Goal: Book appointment/travel/reservation

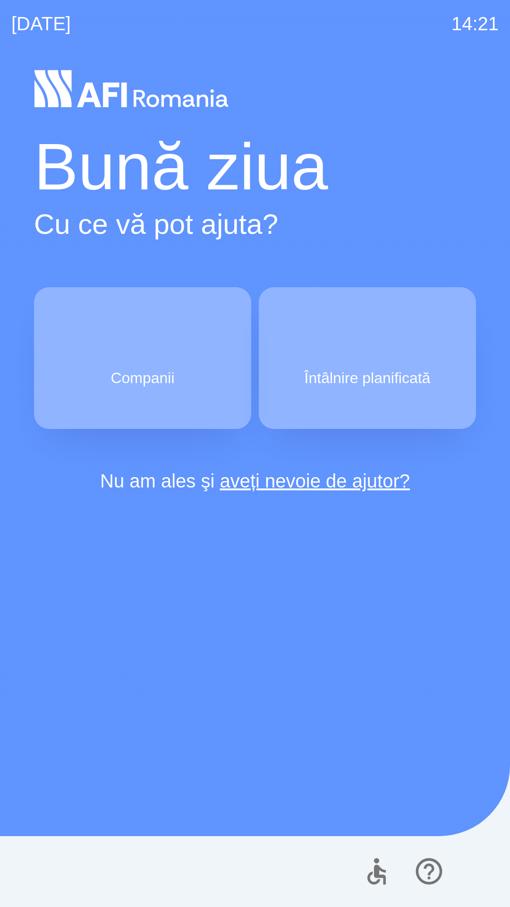
click at [334, 358] on button "Întâlnire planificată" at bounding box center [367, 358] width 217 height 142
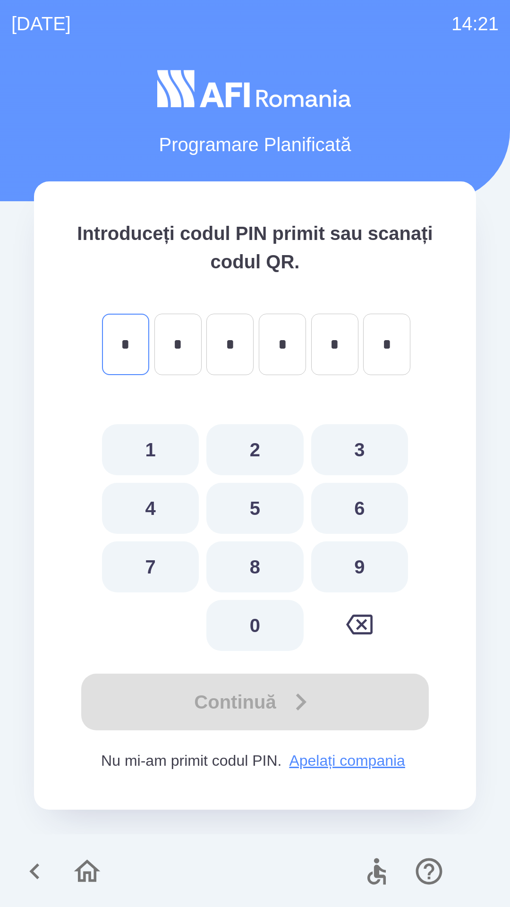
click at [346, 570] on button "9" at bounding box center [359, 566] width 97 height 51
type input "*"
click at [161, 452] on button "1" at bounding box center [150, 449] width 97 height 51
type input "*"
click at [239, 446] on button "2" at bounding box center [254, 449] width 97 height 51
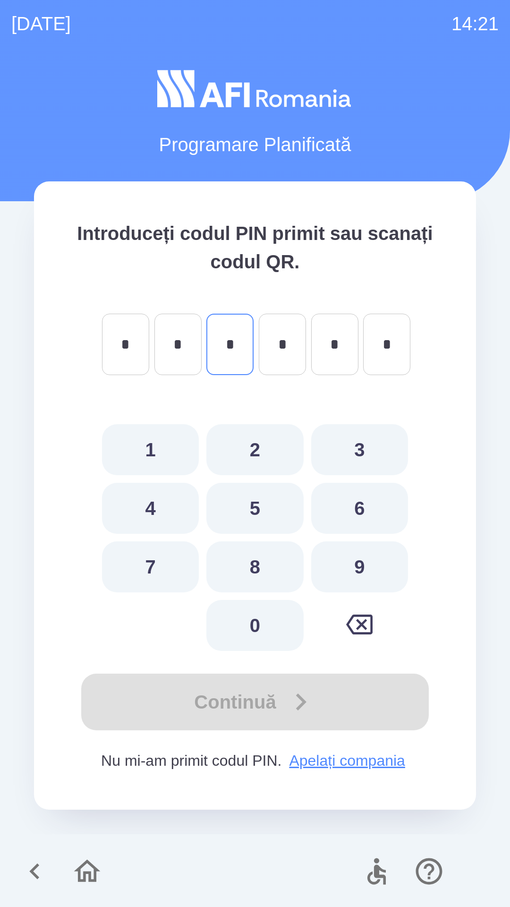
type input "*"
click at [135, 566] on button "7" at bounding box center [150, 566] width 97 height 51
type input "*"
click at [250, 561] on button "8" at bounding box center [254, 566] width 97 height 51
type input "*"
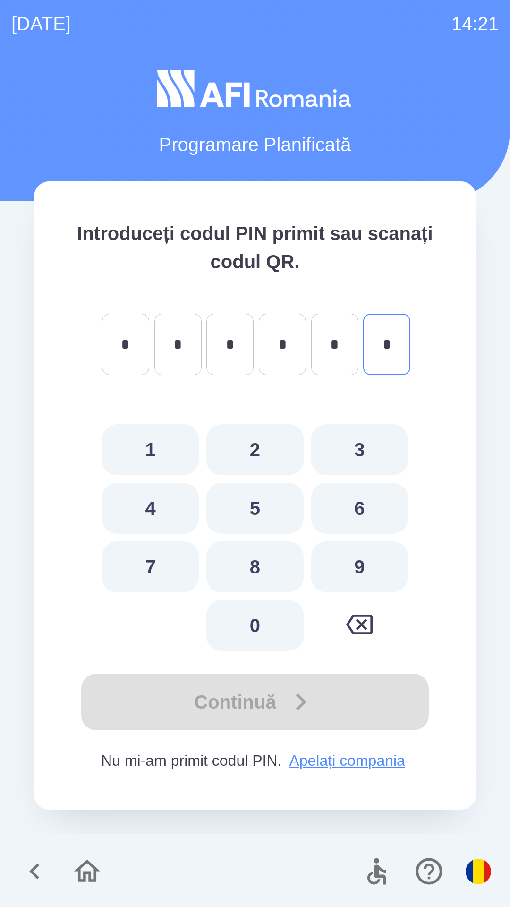
click at [143, 451] on button "1" at bounding box center [150, 449] width 97 height 51
type input "*"
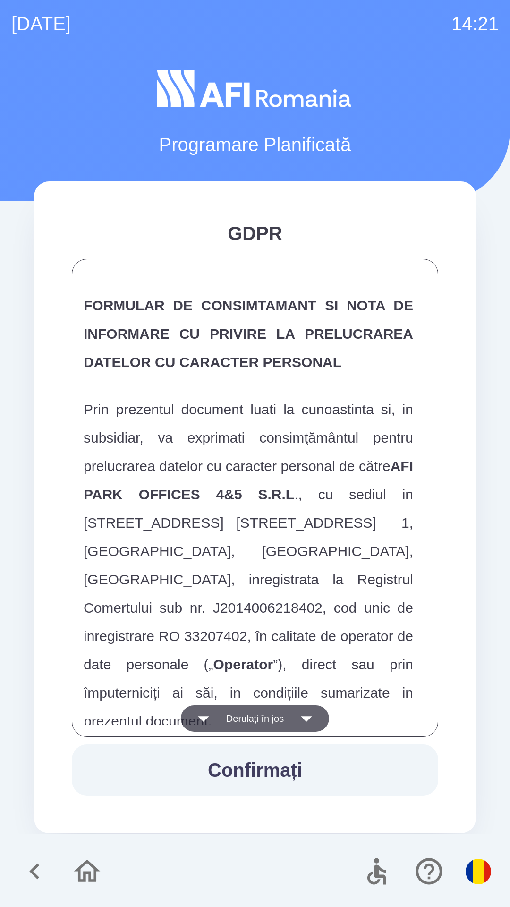
click at [212, 719] on icon "button" at bounding box center [203, 718] width 26 height 26
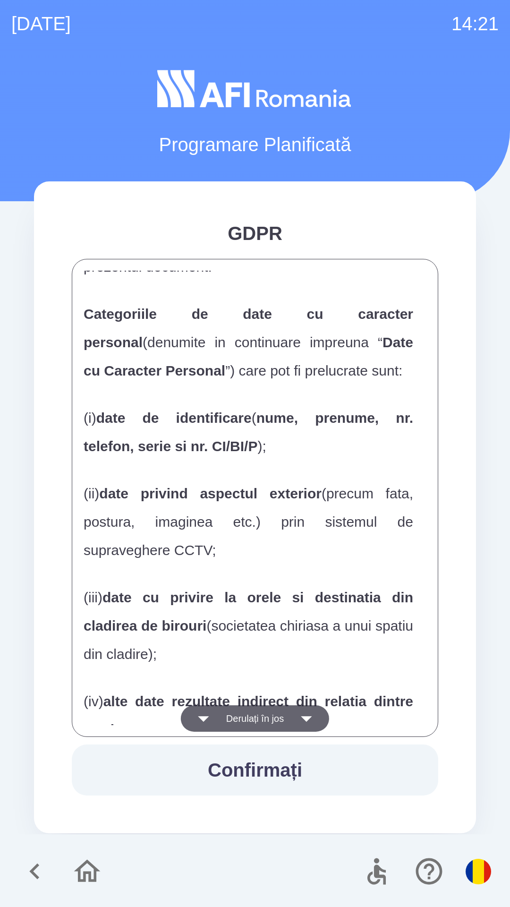
click at [216, 719] on button "Derulați în jos" at bounding box center [255, 718] width 148 height 26
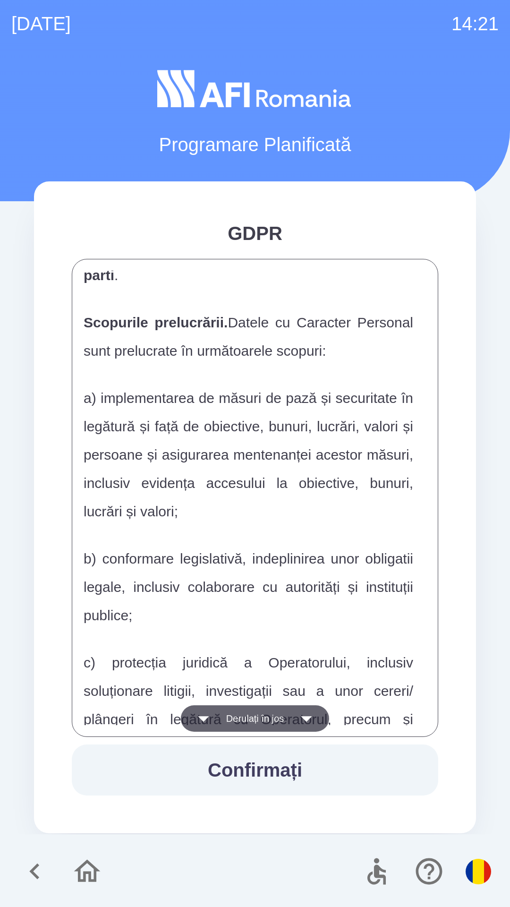
click at [218, 715] on button "Derulați în jos" at bounding box center [255, 718] width 148 height 26
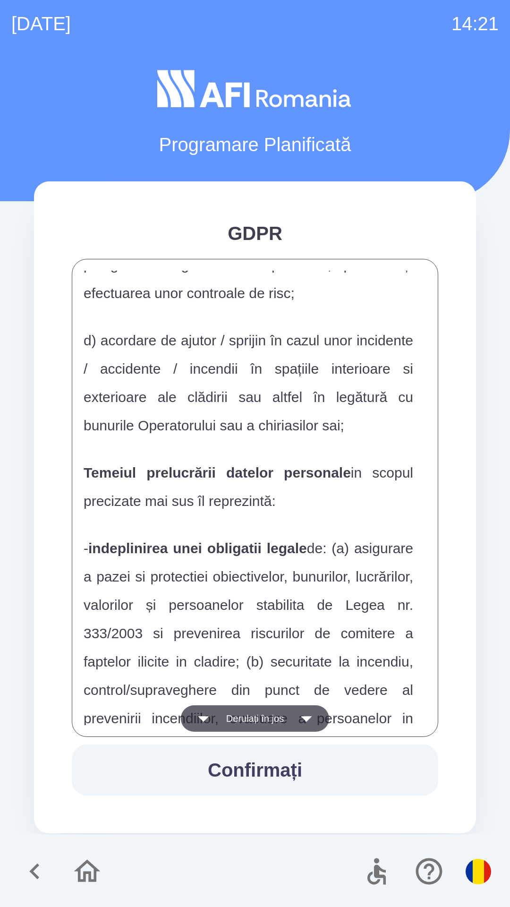
click at [218, 715] on button "Derulați în jos" at bounding box center [255, 718] width 148 height 26
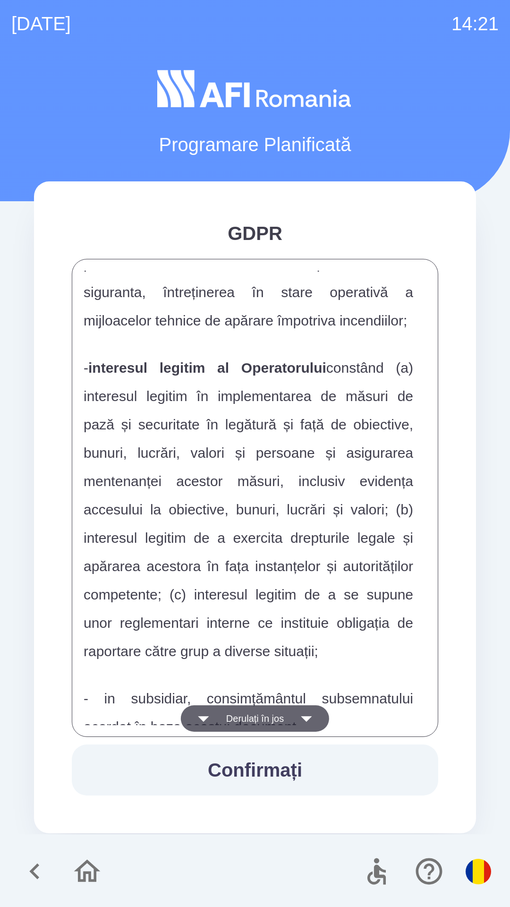
click at [210, 723] on icon "button" at bounding box center [203, 718] width 26 height 26
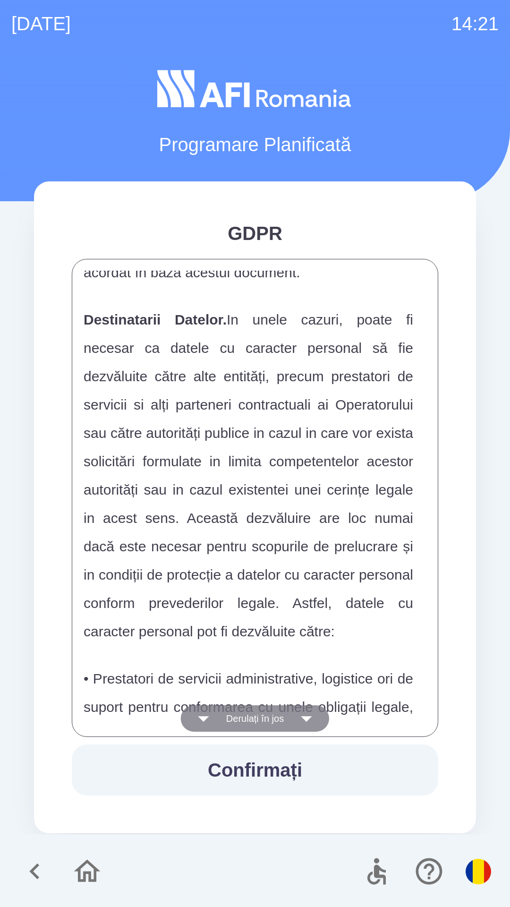
click at [210, 721] on icon "button" at bounding box center [203, 718] width 26 height 26
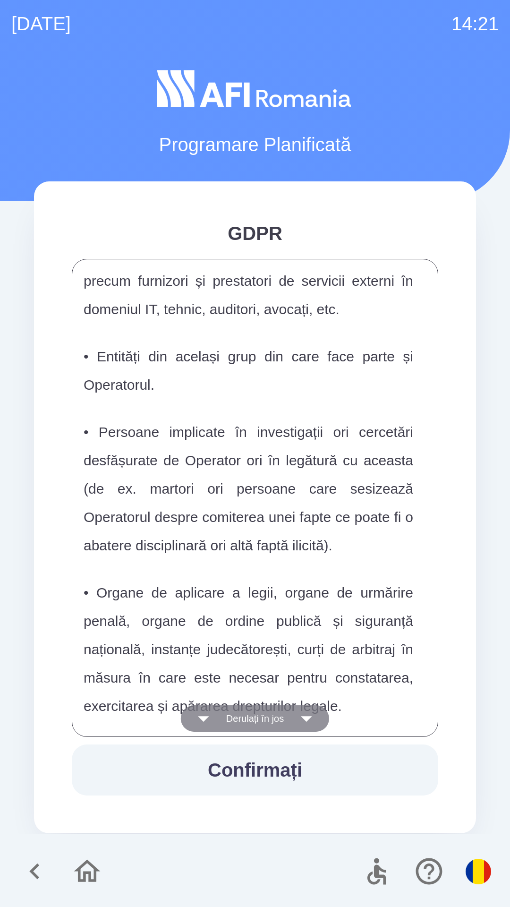
click at [221, 715] on button "Derulați în jos" at bounding box center [255, 718] width 148 height 26
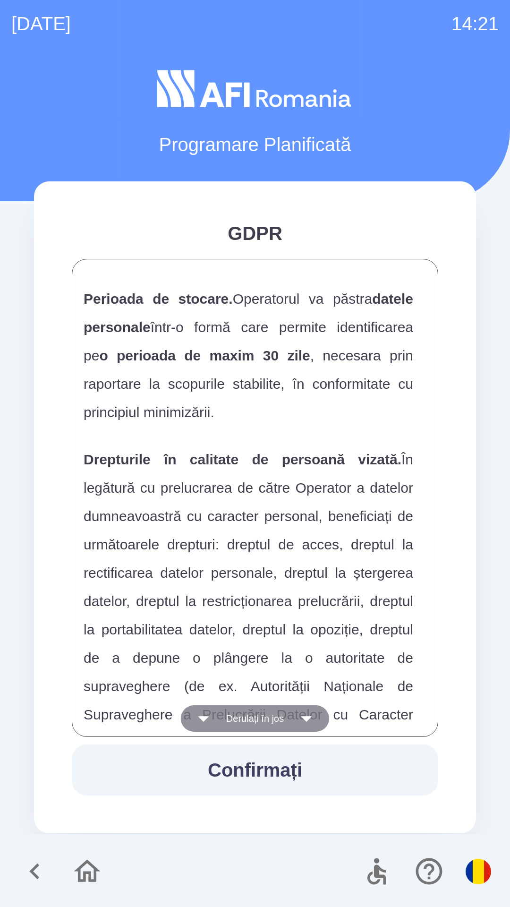
click at [221, 719] on button "Derulați în jos" at bounding box center [255, 718] width 148 height 26
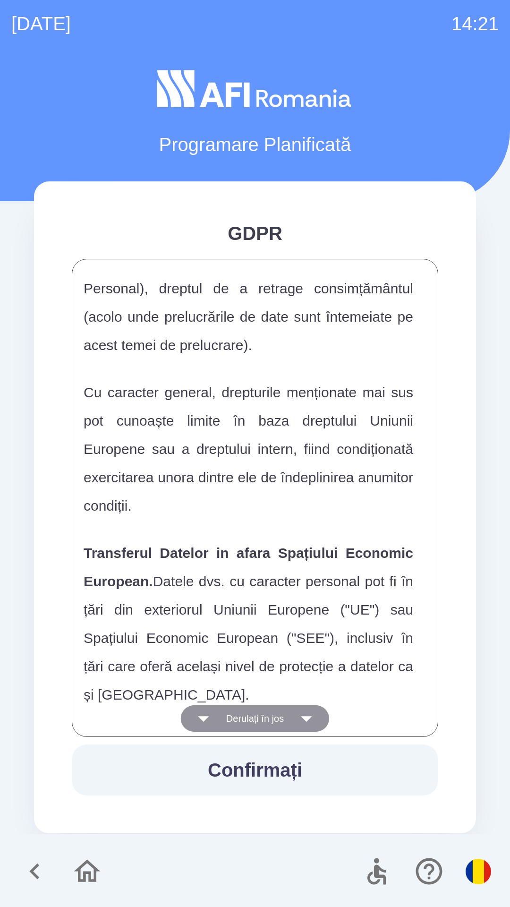
click at [221, 720] on button "Derulați în jos" at bounding box center [255, 718] width 148 height 26
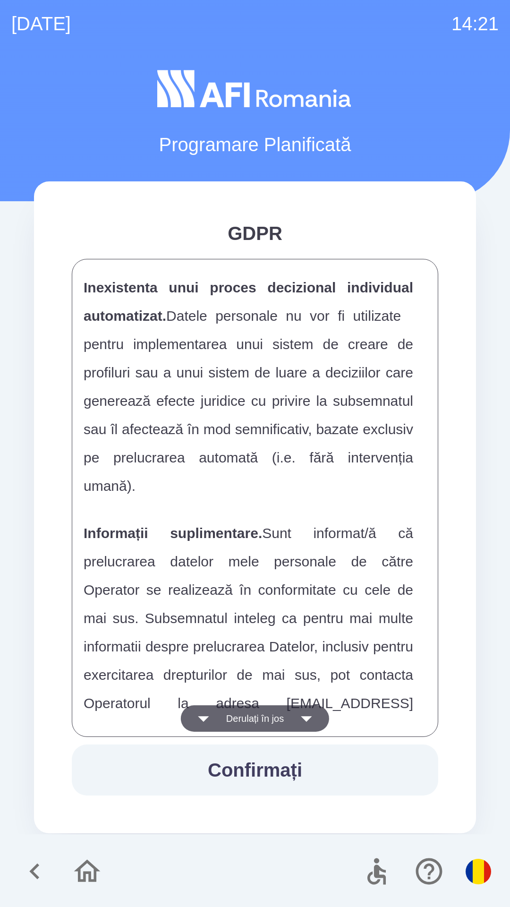
click at [221, 721] on button "Derulați în jos" at bounding box center [255, 718] width 148 height 26
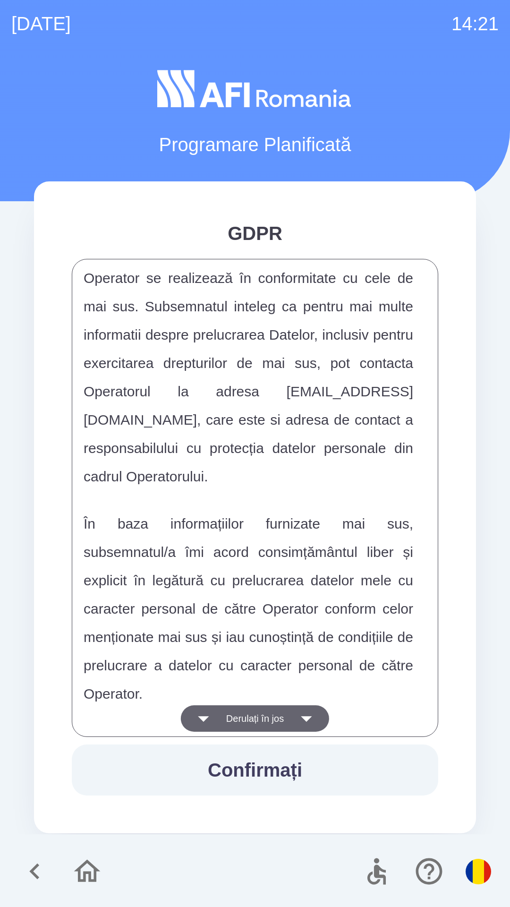
click at [226, 719] on button "Derulați în jos" at bounding box center [255, 718] width 148 height 26
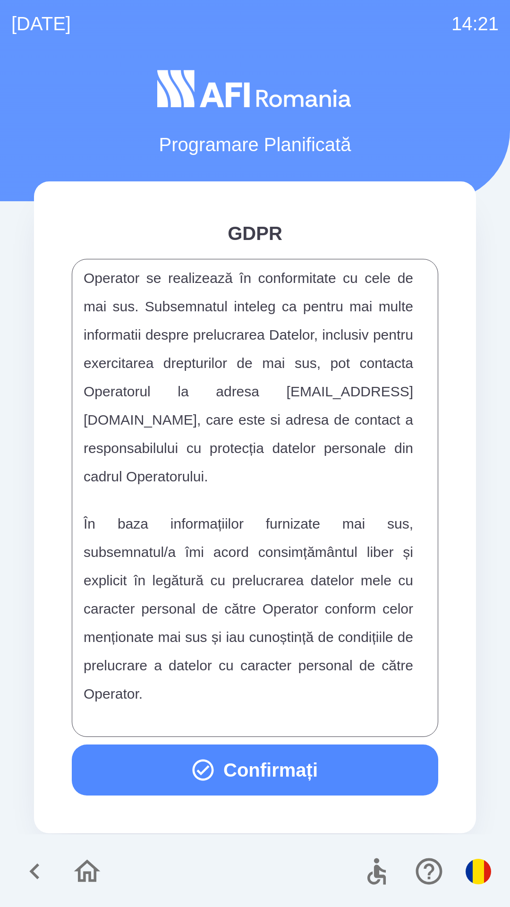
scroll to position [4967, 0]
click at [227, 721] on div "FORMULAR DE CONSIMTAMANT SI NOTA DE INFORMARE CU PRIVIRE LA PRELUCRAREA DATELOR…" at bounding box center [255, 498] width 343 height 454
click at [226, 721] on div "FORMULAR DE CONSIMTAMANT SI NOTA DE INFORMARE CU PRIVIRE LA PRELUCRAREA DATELOR…" at bounding box center [255, 498] width 343 height 454
click at [199, 763] on icon "button" at bounding box center [203, 770] width 26 height 26
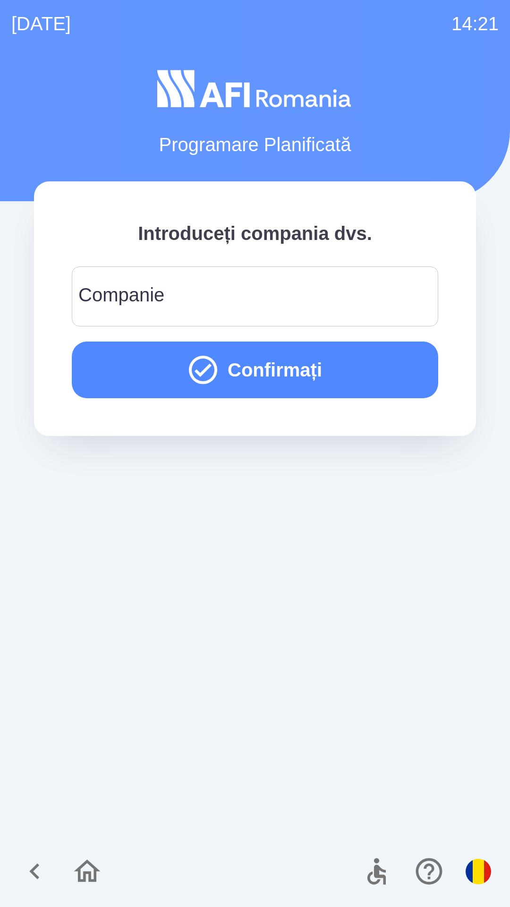
click at [125, 279] on input "Companie" at bounding box center [255, 296] width 344 height 37
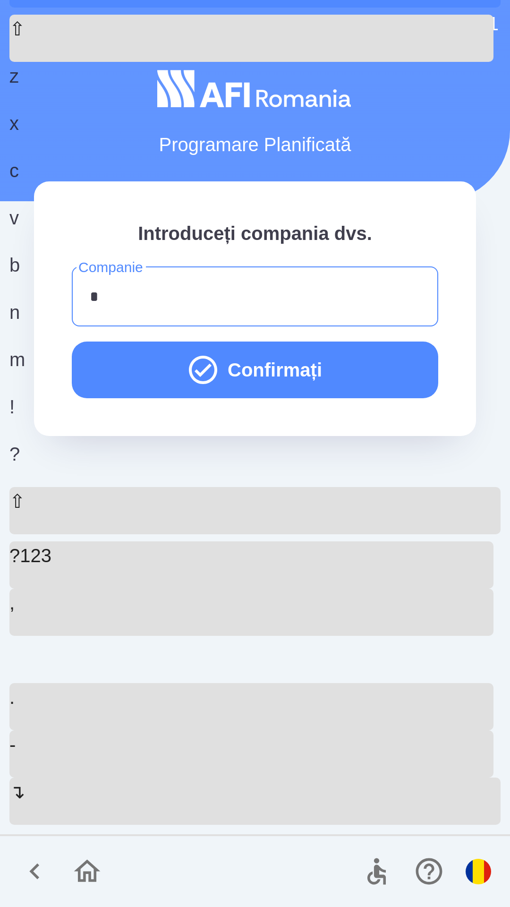
type input "**"
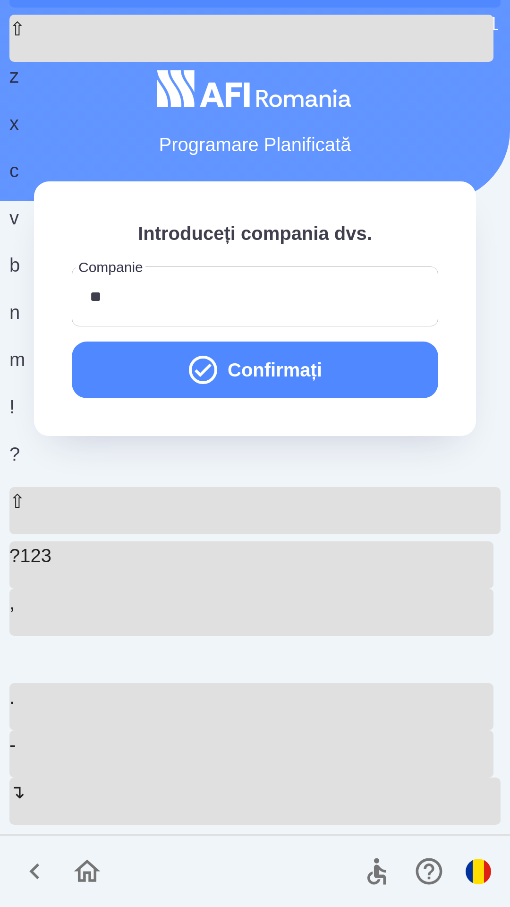
click at [172, 376] on button "Confirmați" at bounding box center [255, 369] width 366 height 57
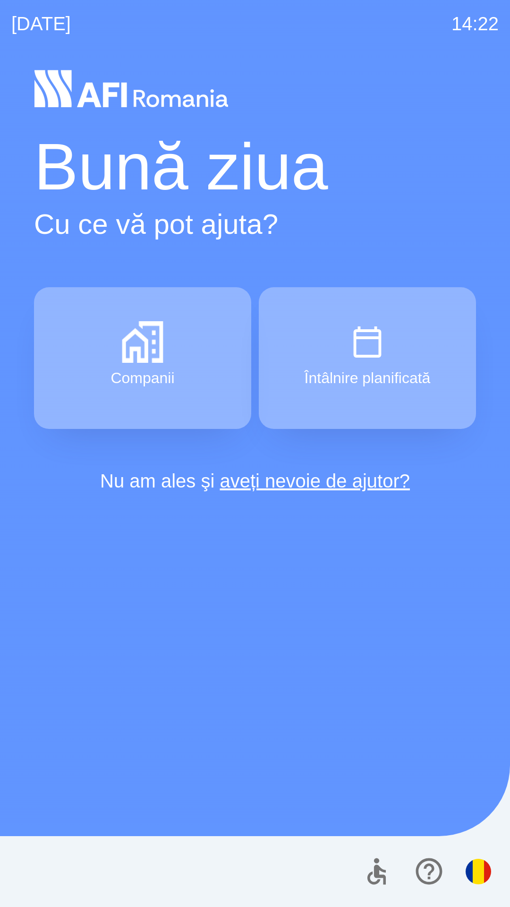
click at [105, 363] on button "Companii" at bounding box center [142, 358] width 217 height 142
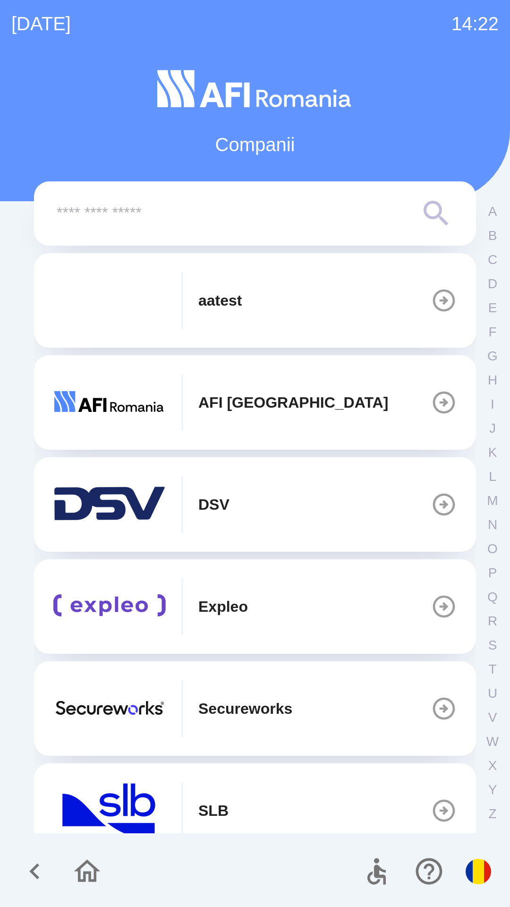
click at [87, 281] on img "button" at bounding box center [109, 300] width 113 height 57
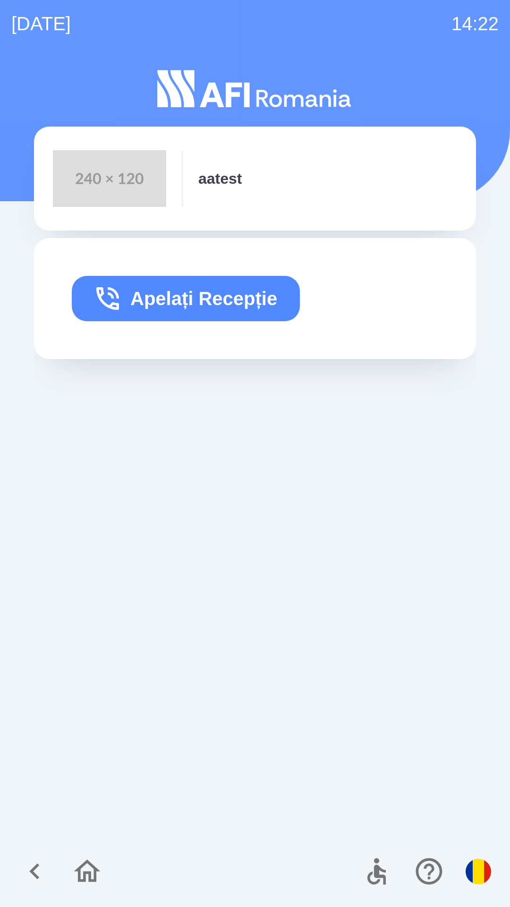
click at [113, 305] on icon "button" at bounding box center [107, 298] width 23 height 23
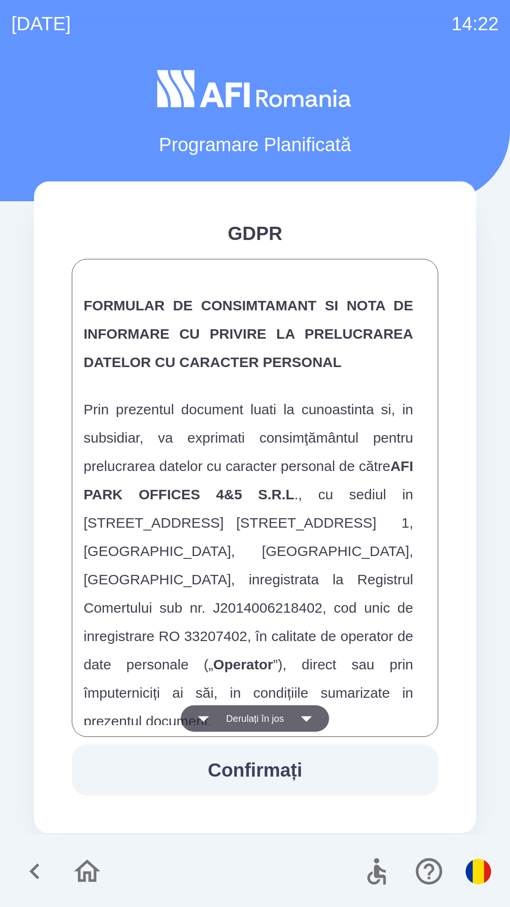
click at [207, 719] on icon "button" at bounding box center [203, 718] width 26 height 26
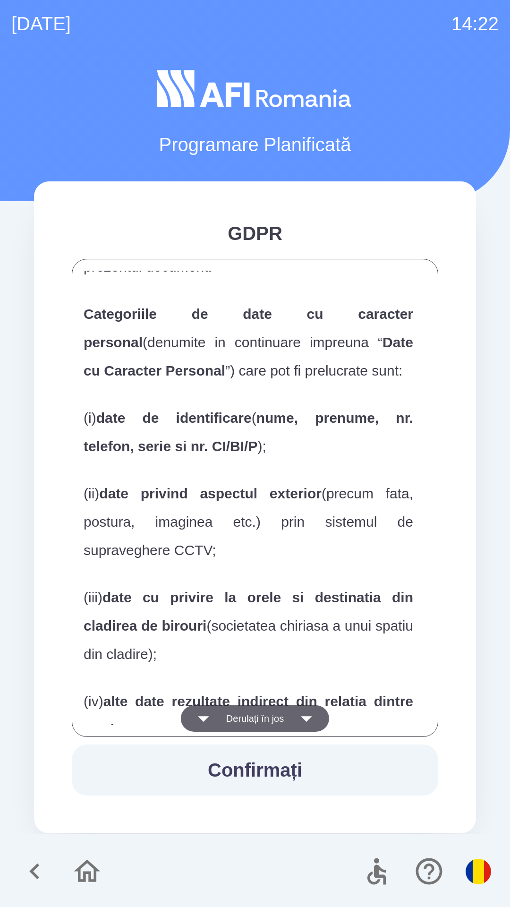
click at [202, 715] on icon "button" at bounding box center [203, 718] width 26 height 26
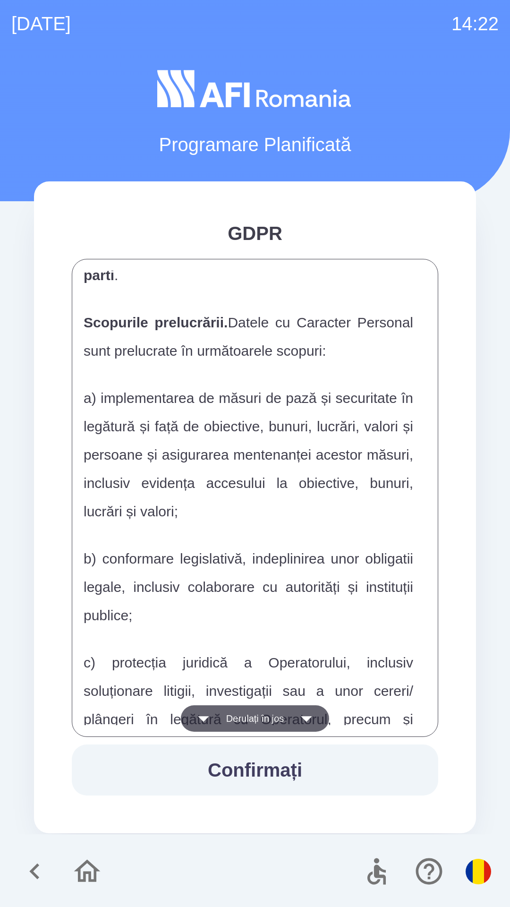
click at [207, 715] on icon "button" at bounding box center [203, 718] width 26 height 26
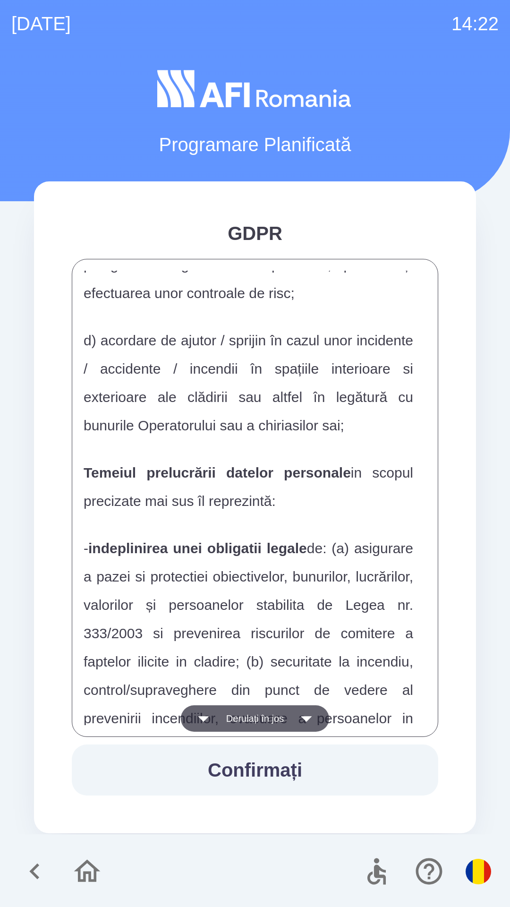
click at [207, 721] on icon "button" at bounding box center [203, 718] width 26 height 26
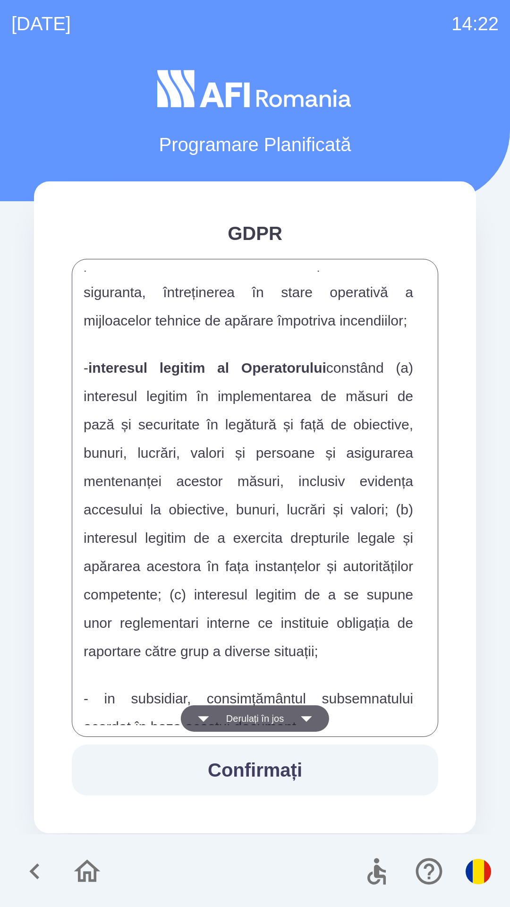
click at [210, 715] on icon "button" at bounding box center [203, 718] width 26 height 26
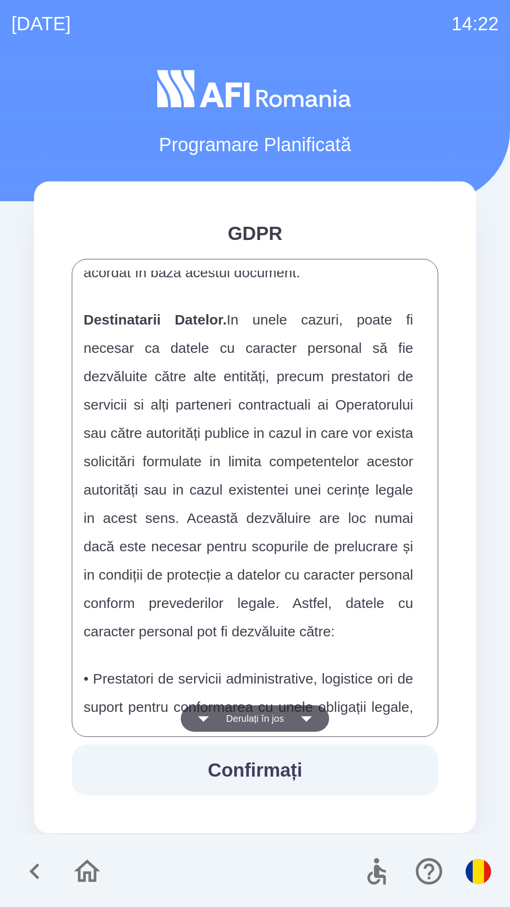
click at [216, 719] on button "Derulați în jos" at bounding box center [255, 718] width 148 height 26
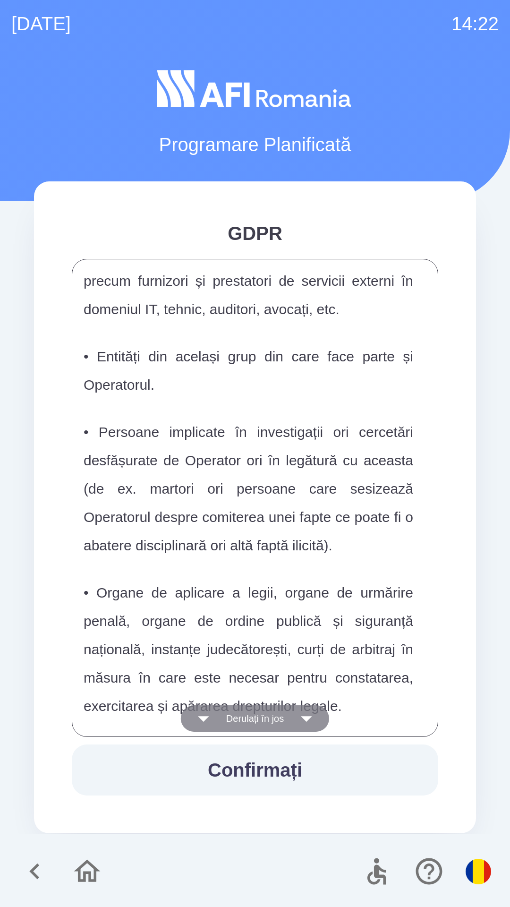
click at [219, 714] on button "Derulați în jos" at bounding box center [255, 718] width 148 height 26
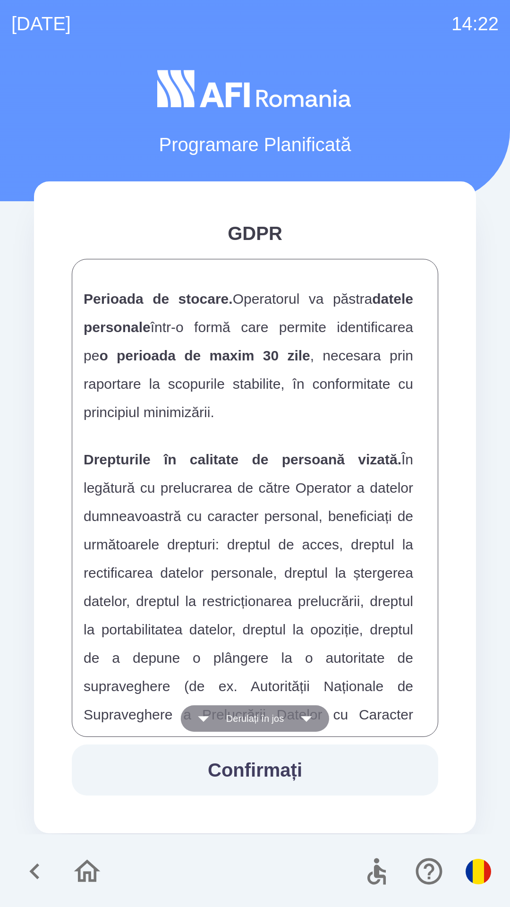
click at [216, 721] on button "Derulați în jos" at bounding box center [255, 718] width 148 height 26
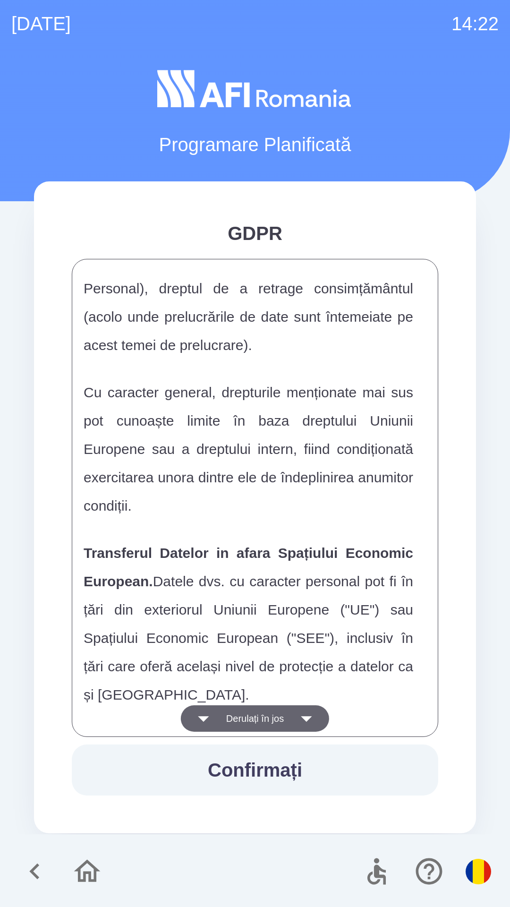
click at [216, 721] on button "Derulați în jos" at bounding box center [255, 718] width 148 height 26
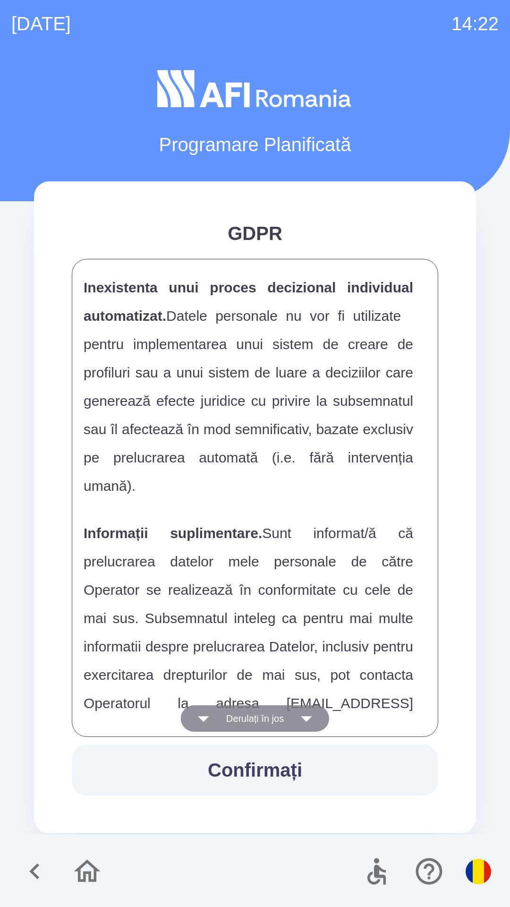
click at [219, 715] on button "Derulați în jos" at bounding box center [255, 718] width 148 height 26
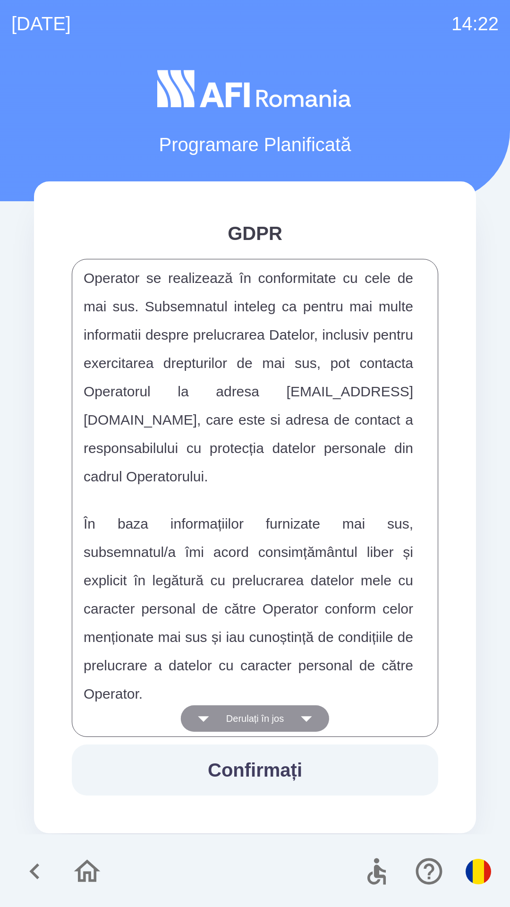
click at [219, 719] on button "Derulați în jos" at bounding box center [255, 718] width 148 height 26
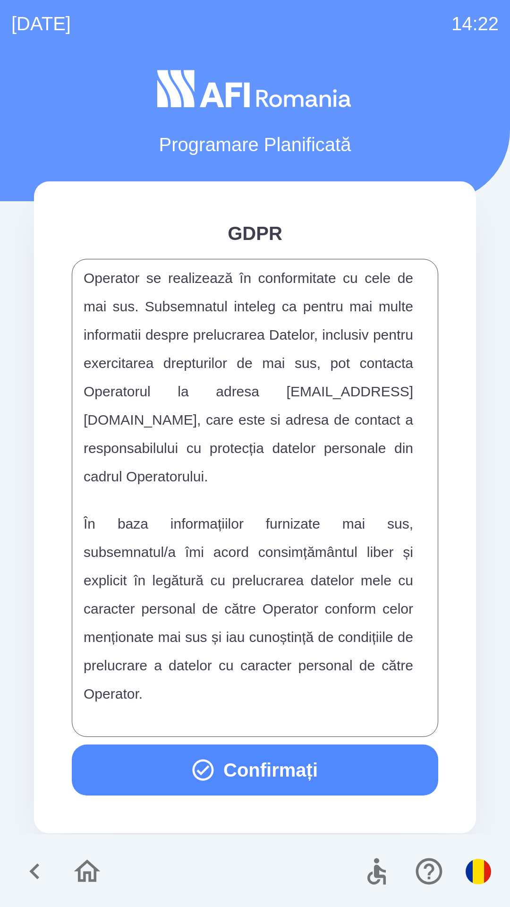
scroll to position [4967, 0]
click at [220, 715] on div "FORMULAR DE CONSIMTAMANT SI NOTA DE INFORMARE CU PRIVIRE LA PRELUCRAREA DATELOR…" at bounding box center [255, 498] width 343 height 454
click at [221, 715] on div "FORMULAR DE CONSIMTAMANT SI NOTA DE INFORMARE CU PRIVIRE LA PRELUCRAREA DATELOR…" at bounding box center [255, 498] width 343 height 454
click at [199, 759] on icon "button" at bounding box center [203, 770] width 26 height 26
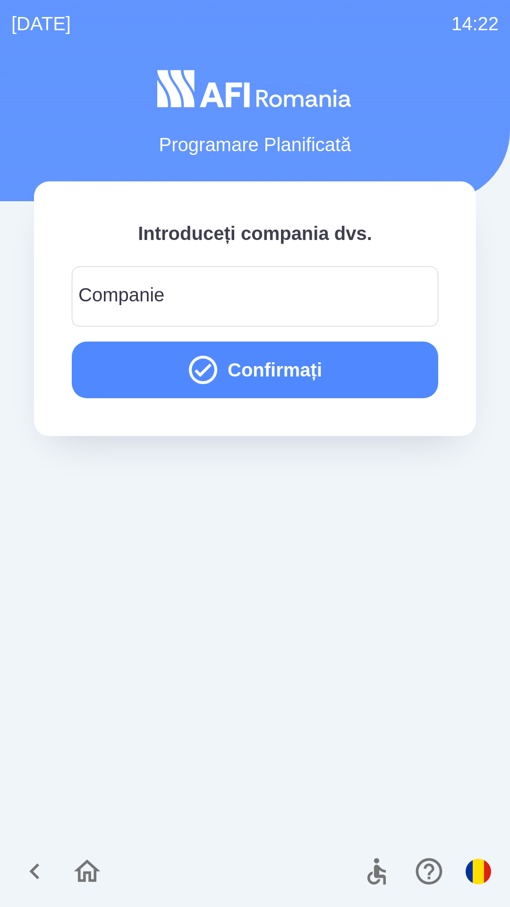
click at [75, 875] on icon "button" at bounding box center [87, 871] width 32 height 32
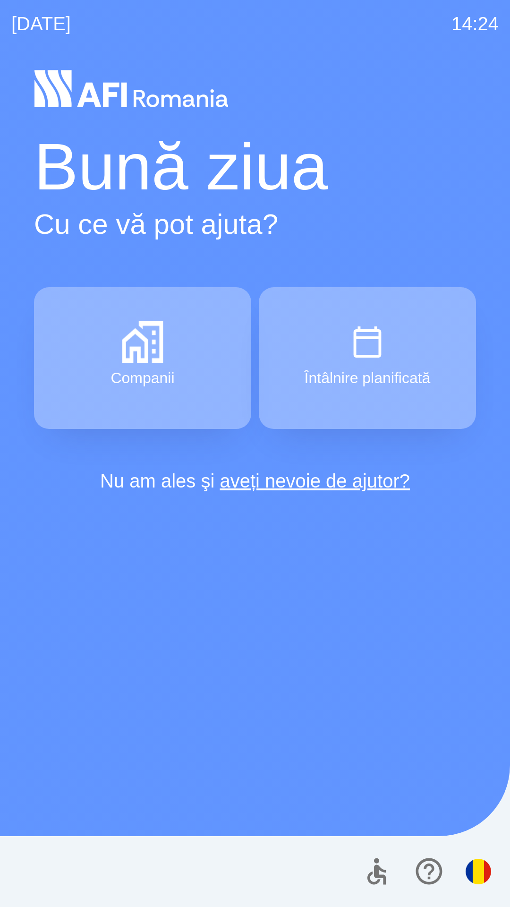
click at [47, 354] on button "Companii" at bounding box center [142, 358] width 217 height 142
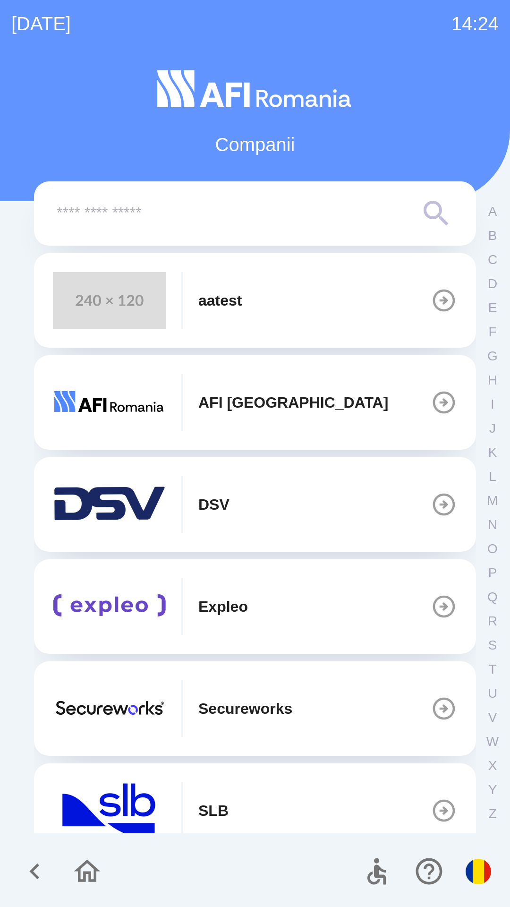
click at [133, 300] on img "button" at bounding box center [109, 300] width 113 height 57
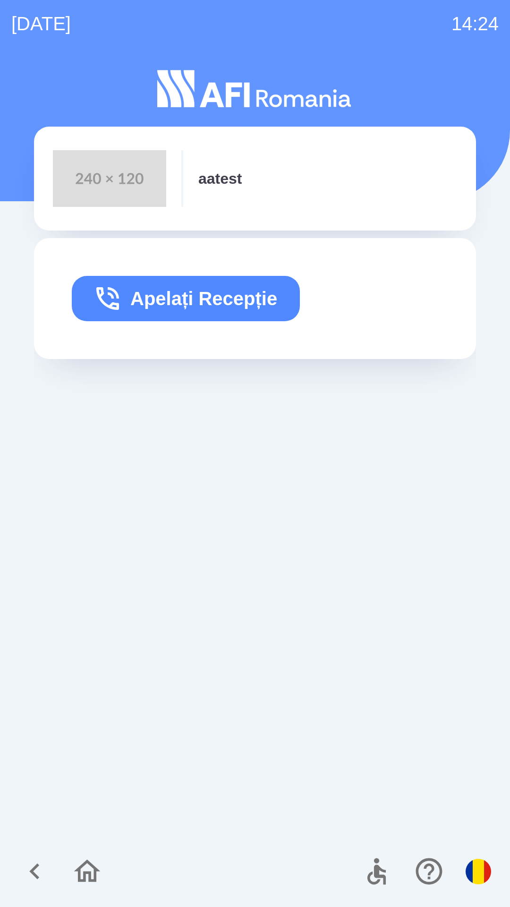
click at [133, 297] on button "Apelați Recepție" at bounding box center [186, 298] width 228 height 45
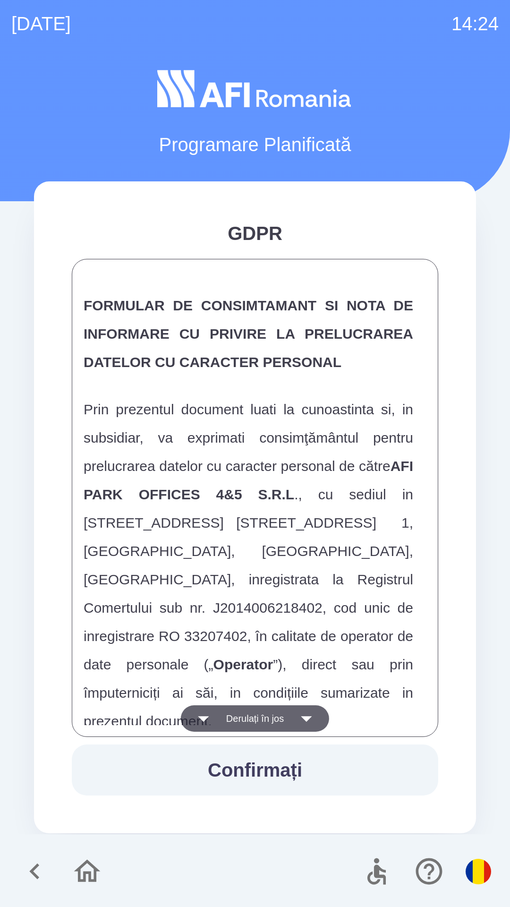
click at [218, 722] on button "Derulați în jos" at bounding box center [255, 718] width 148 height 26
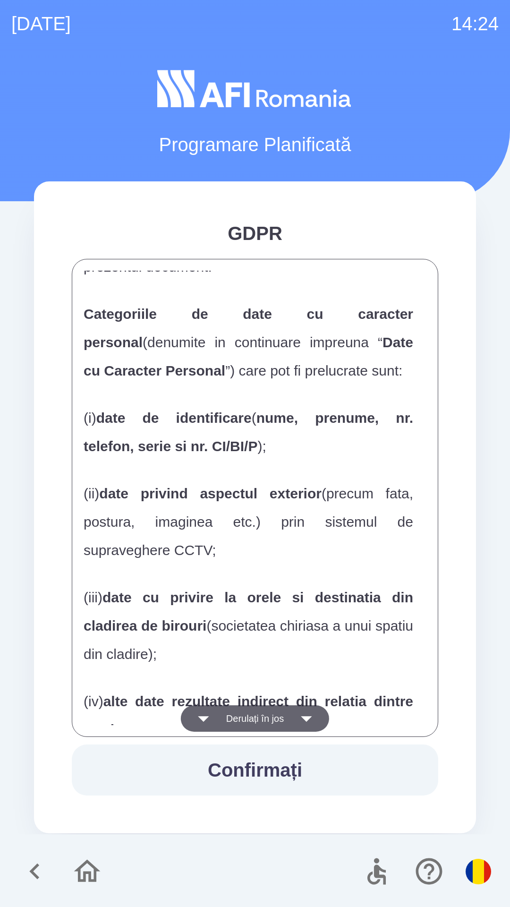
click at [237, 709] on button "Derulați în jos" at bounding box center [255, 718] width 148 height 26
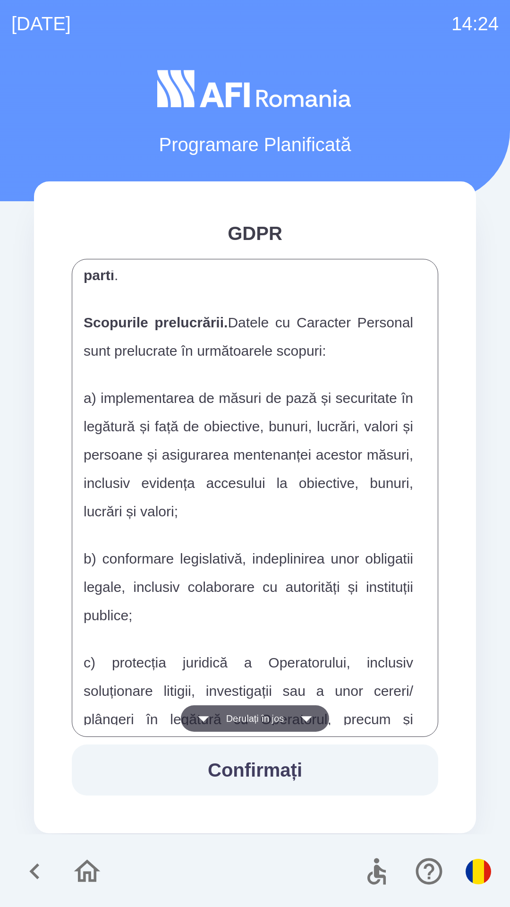
click at [239, 707] on button "Derulați în jos" at bounding box center [255, 718] width 148 height 26
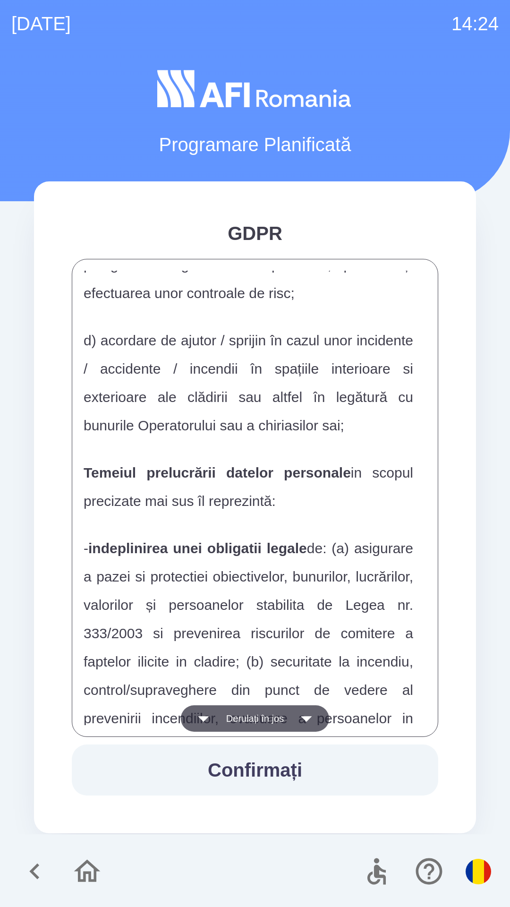
click at [230, 715] on button "Derulați în jos" at bounding box center [255, 718] width 148 height 26
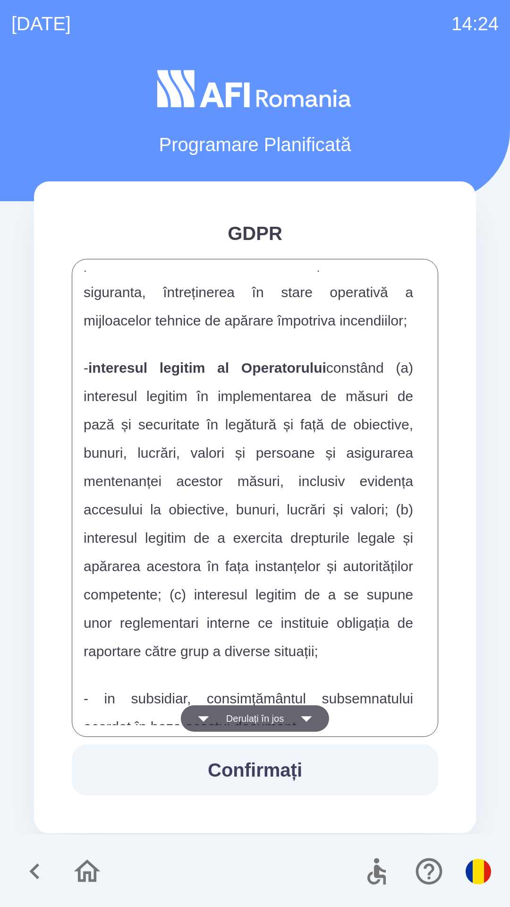
click at [228, 714] on button "Derulați în jos" at bounding box center [255, 718] width 148 height 26
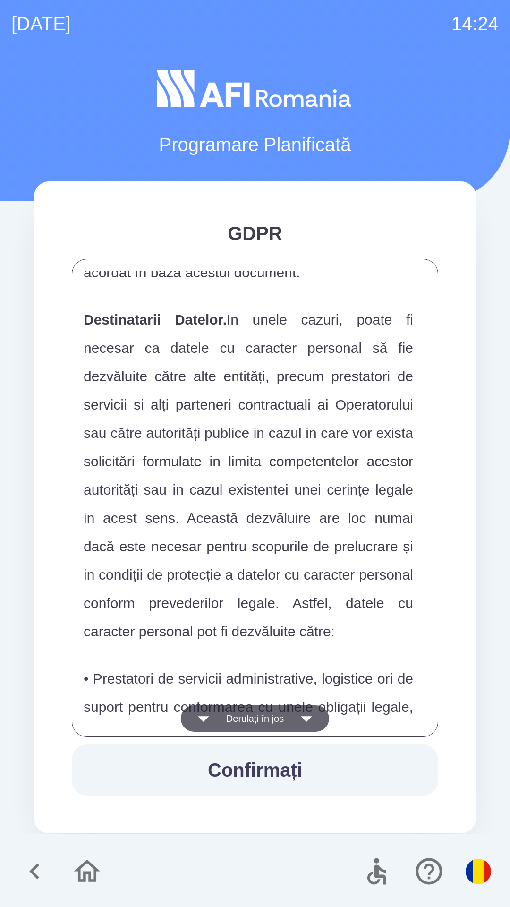
click at [227, 724] on button "Derulați în jos" at bounding box center [255, 718] width 148 height 26
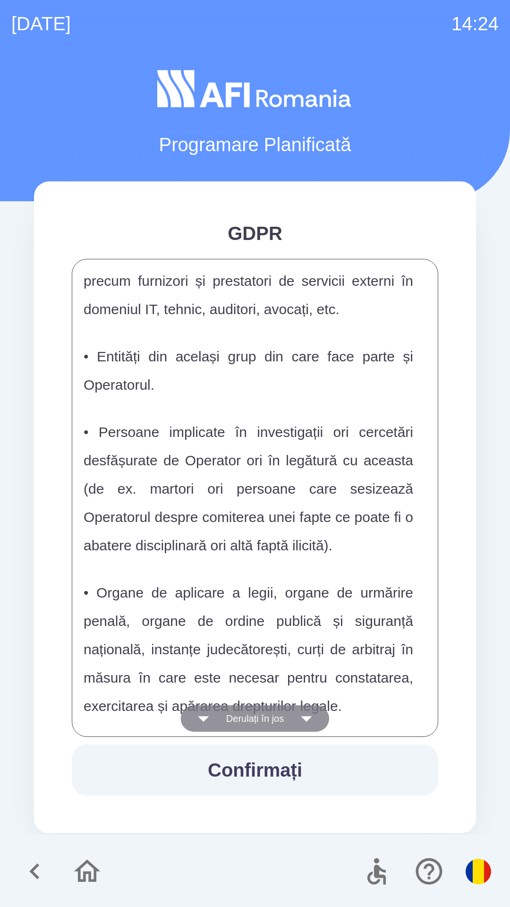
click at [235, 721] on button "Derulați în jos" at bounding box center [255, 718] width 148 height 26
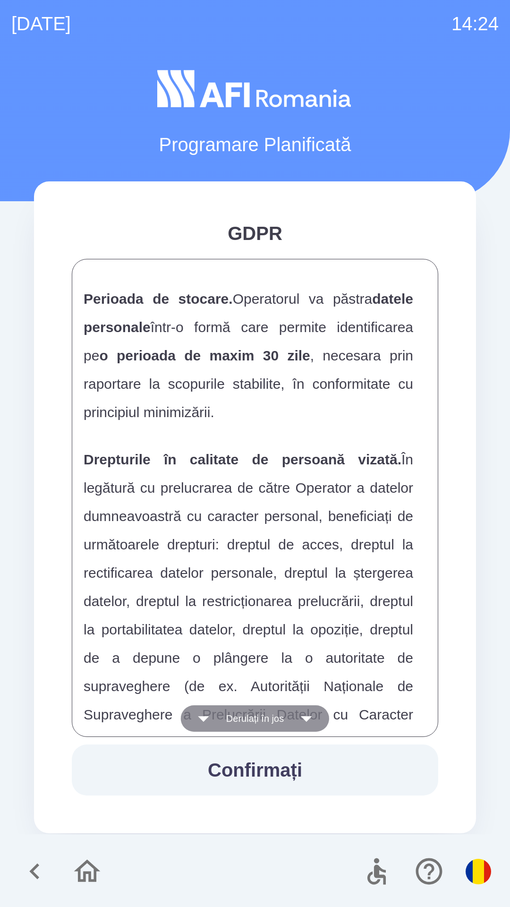
click at [236, 728] on button "Derulați în jos" at bounding box center [255, 718] width 148 height 26
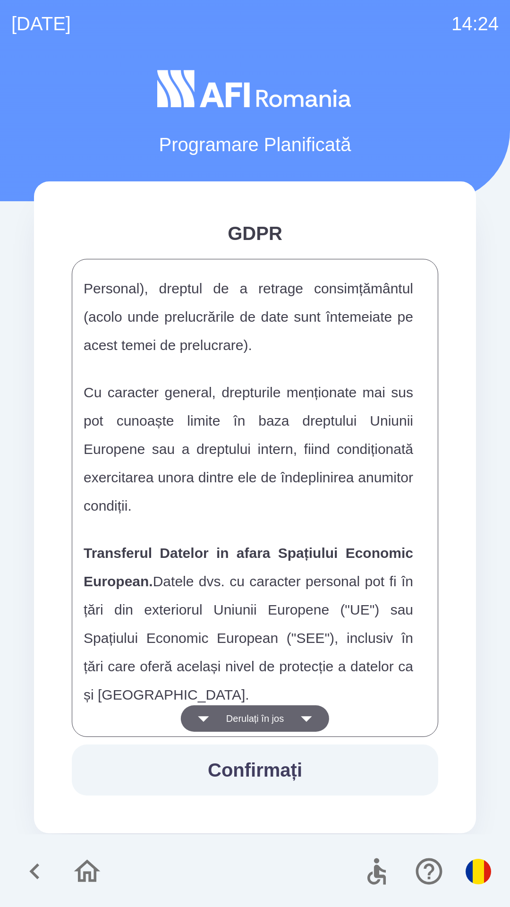
click at [238, 721] on button "Derulați în jos" at bounding box center [255, 718] width 148 height 26
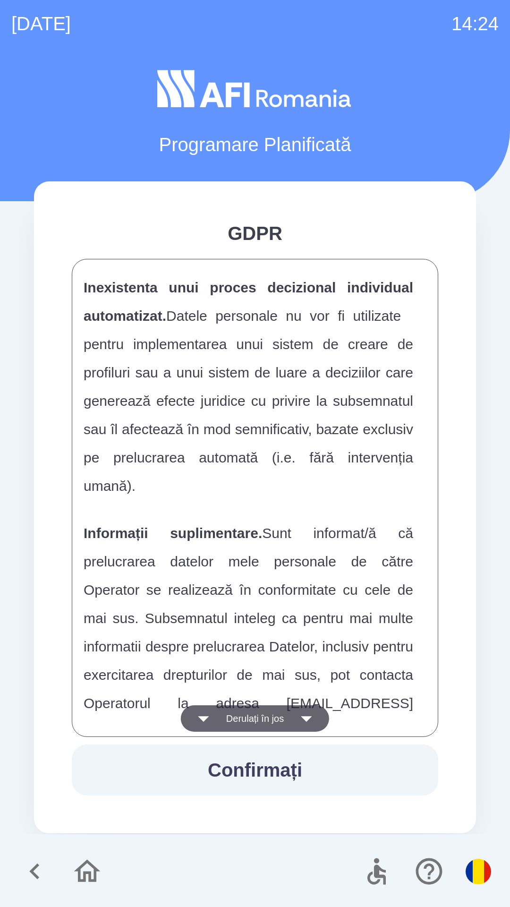
click at [259, 707] on button "Derulați în jos" at bounding box center [255, 718] width 148 height 26
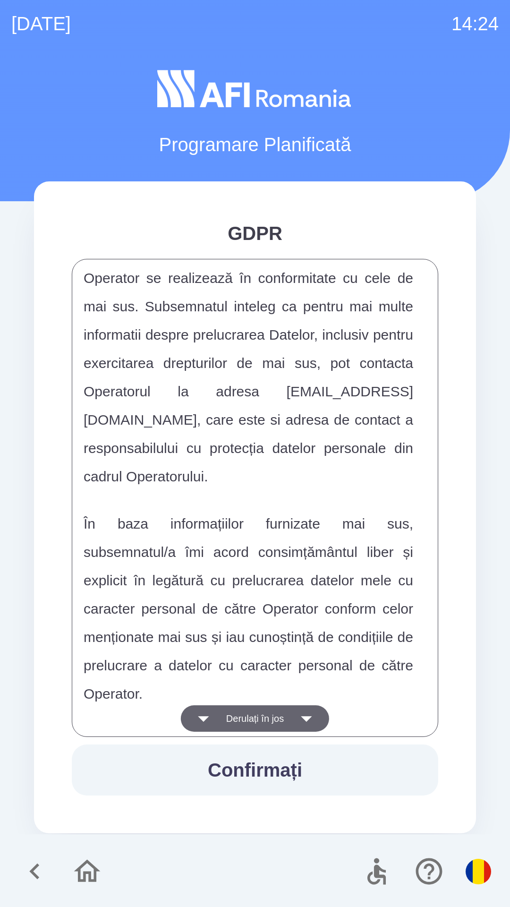
click at [260, 712] on button "Derulați în jos" at bounding box center [255, 718] width 148 height 26
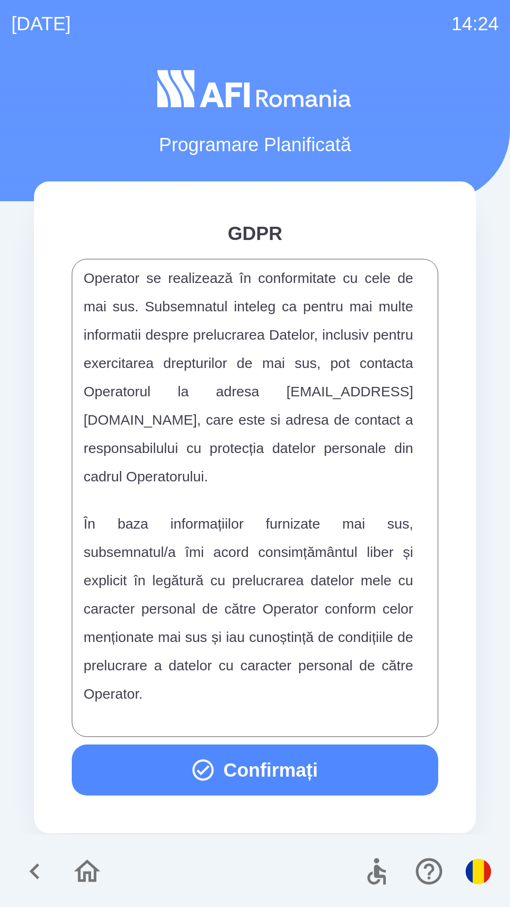
click at [264, 707] on div "FORMULAR DE CONSIMTAMANT SI NOTA DE INFORMARE CU PRIVIRE LA PRELUCRAREA DATELOR…" at bounding box center [255, 498] width 343 height 454
click at [264, 712] on div "FORMULAR DE CONSIMTAMANT SI NOTA DE INFORMARE CU PRIVIRE LA PRELUCRAREA DATELOR…" at bounding box center [255, 498] width 343 height 454
click at [228, 768] on button "Confirmați" at bounding box center [255, 769] width 366 height 51
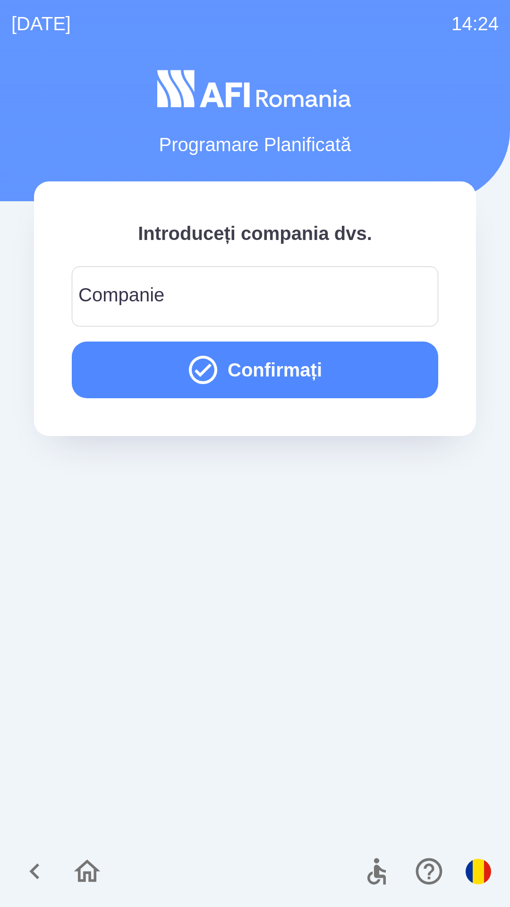
click at [125, 289] on div "Companie Companie" at bounding box center [255, 296] width 366 height 60
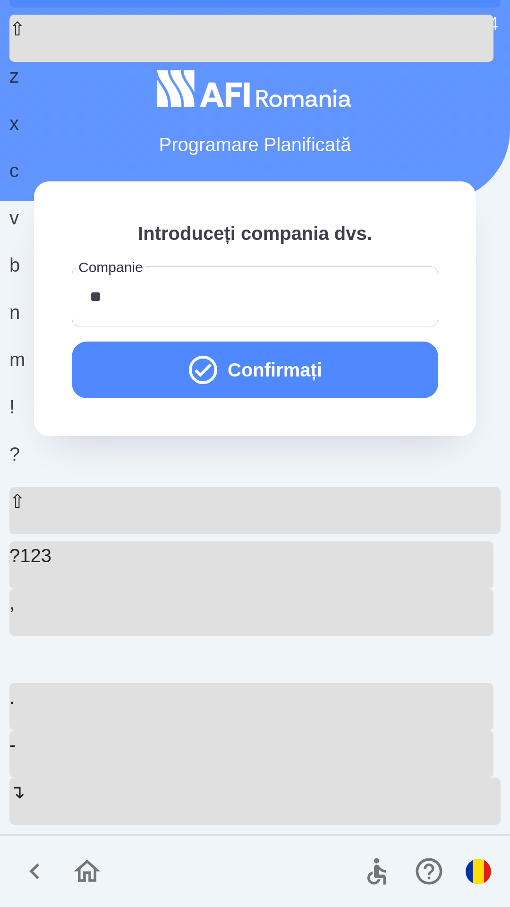
type input "***"
click at [155, 385] on button "Confirmați" at bounding box center [255, 369] width 366 height 57
click at [0, 0] on div "[DATE] 14:24 Programare Planificată Introduceți compania dvs. Companie *** Comp…" at bounding box center [255, 453] width 510 height 907
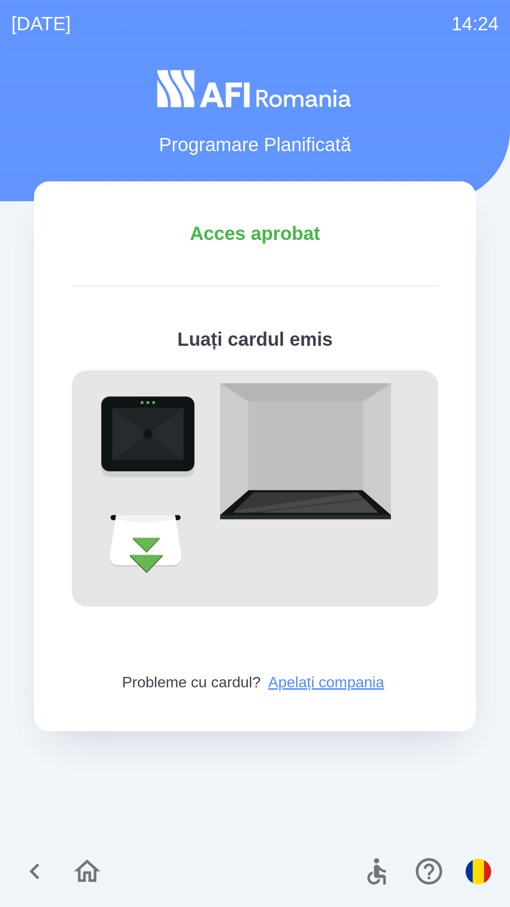
click at [0, 0] on div "[DATE] 14:24 Programare Planificată Acces aprobat Luați cardul emis Probleme cu…" at bounding box center [255, 453] width 510 height 907
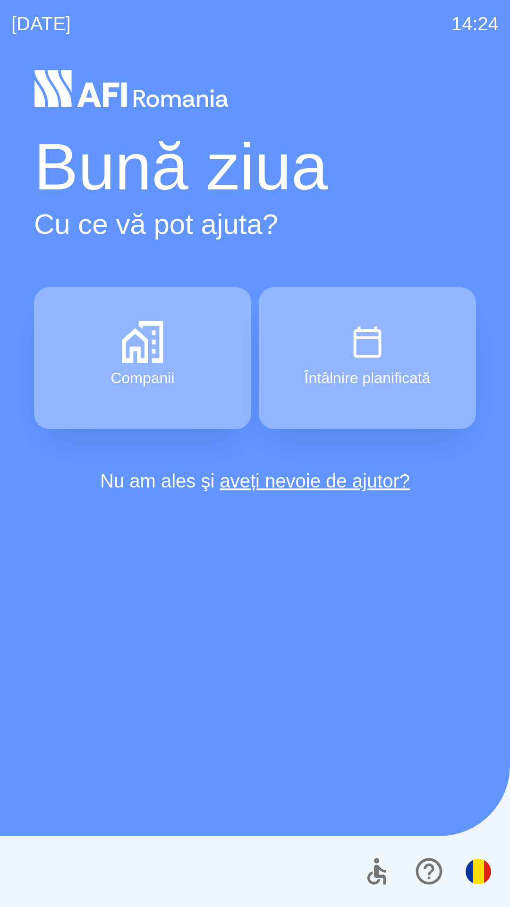
click at [104, 365] on button "Companii" at bounding box center [142, 358] width 217 height 142
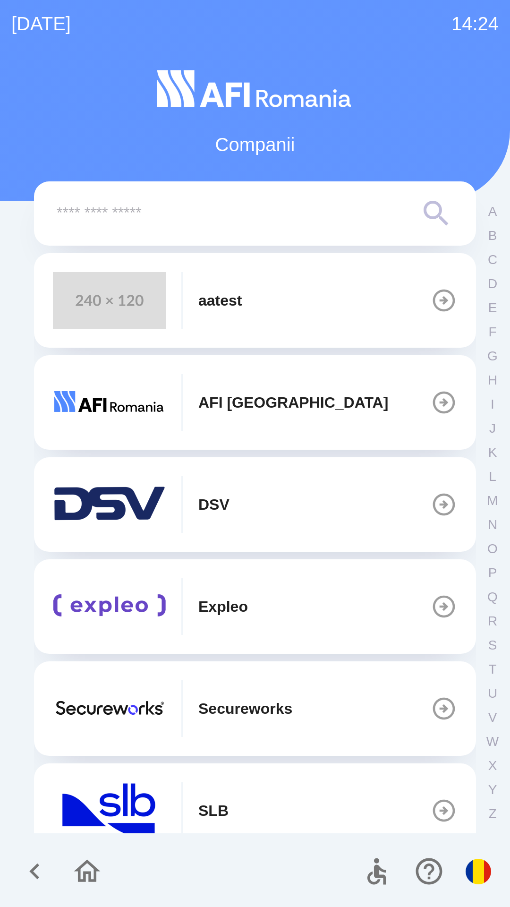
click at [93, 309] on img "button" at bounding box center [109, 300] width 113 height 57
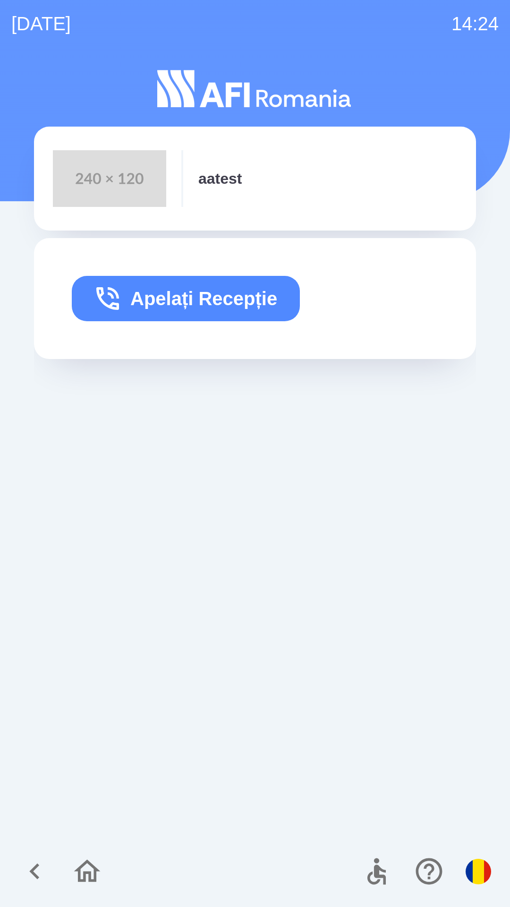
click at [102, 280] on button "Apelați Recepție" at bounding box center [186, 298] width 228 height 45
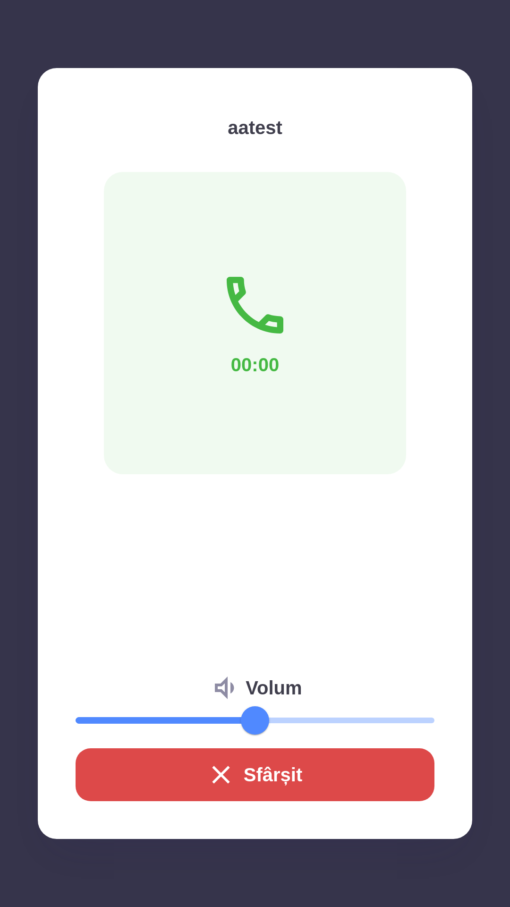
click at [0, 0] on div "aatest 00:00 Volum Sfârșit" at bounding box center [255, 453] width 510 height 907
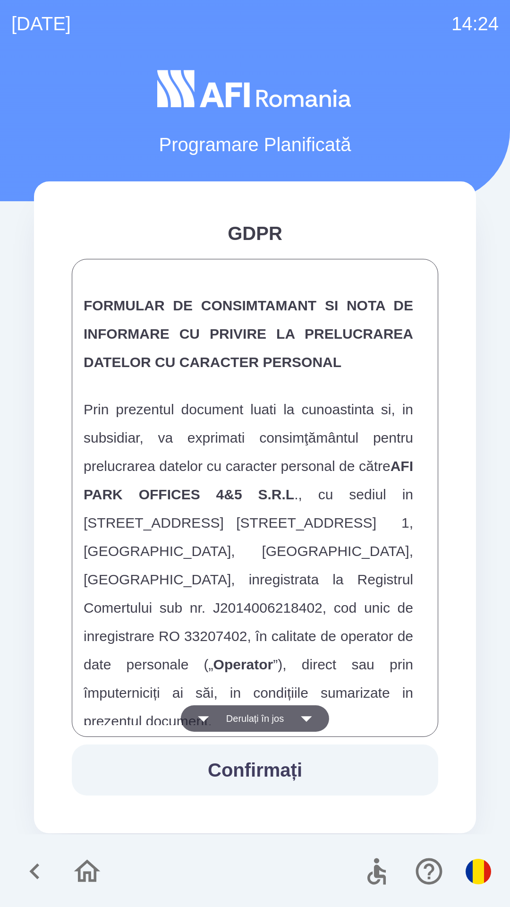
click at [209, 719] on icon "button" at bounding box center [203, 718] width 26 height 26
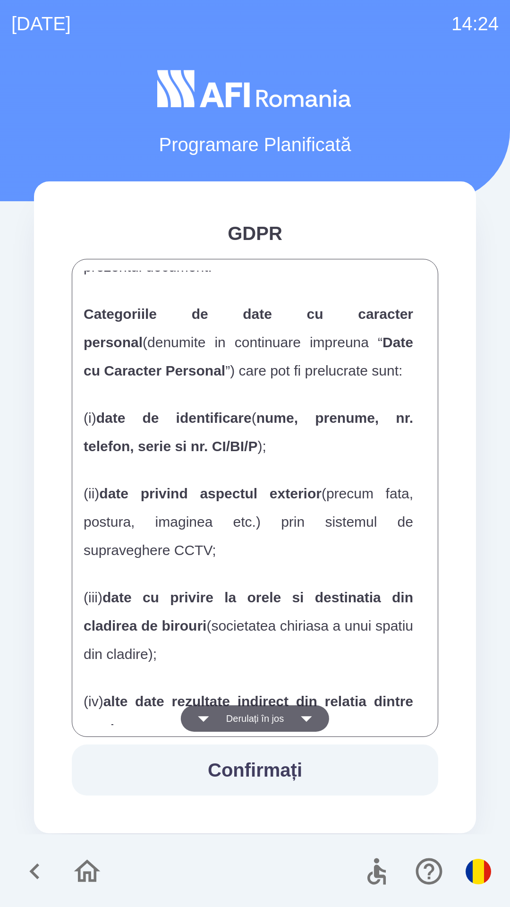
click at [211, 710] on icon "button" at bounding box center [203, 718] width 26 height 26
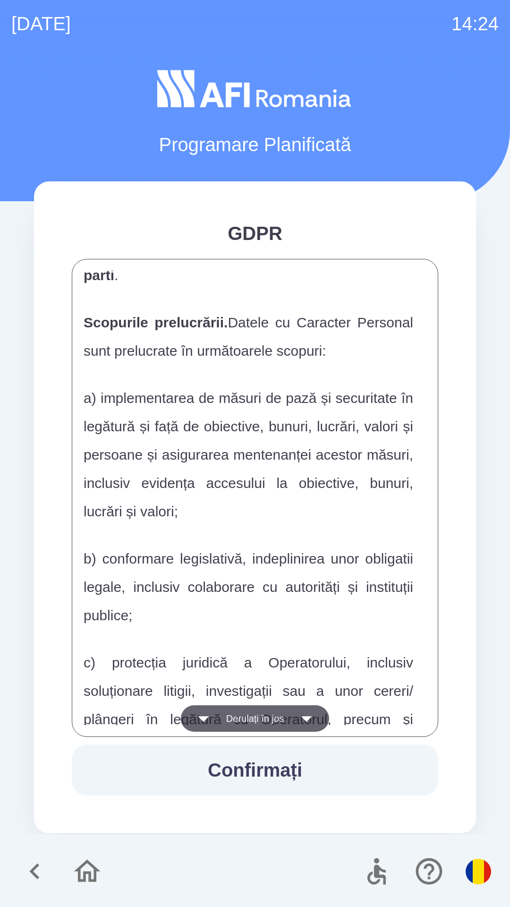
click at [207, 715] on icon "button" at bounding box center [203, 718] width 26 height 26
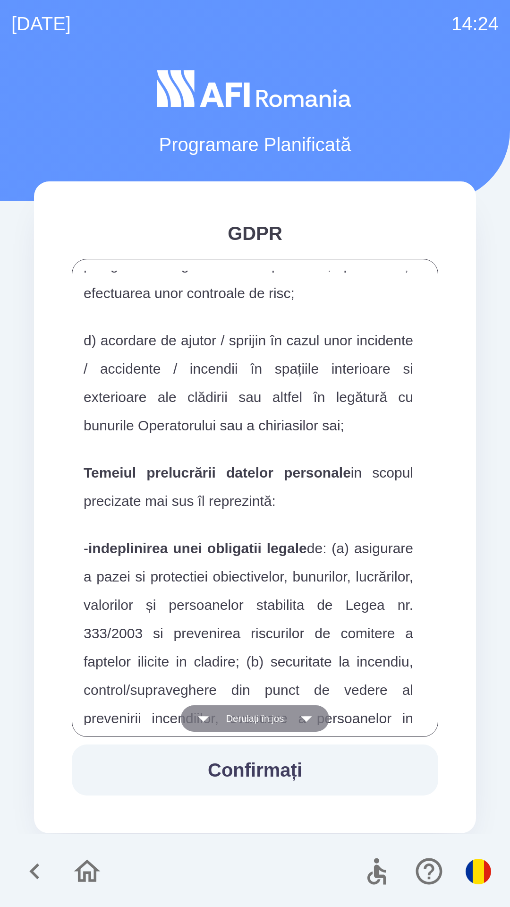
click at [209, 714] on icon "button" at bounding box center [203, 718] width 26 height 26
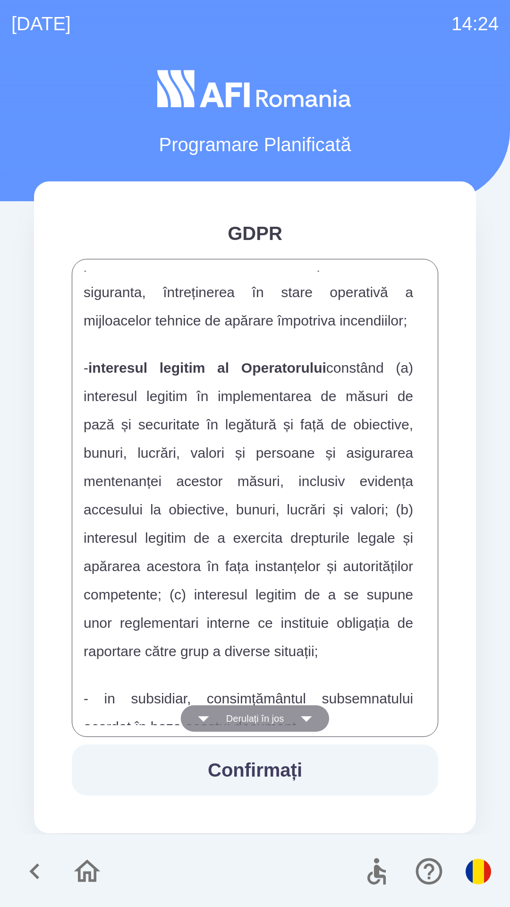
click at [207, 715] on icon "button" at bounding box center [203, 718] width 26 height 26
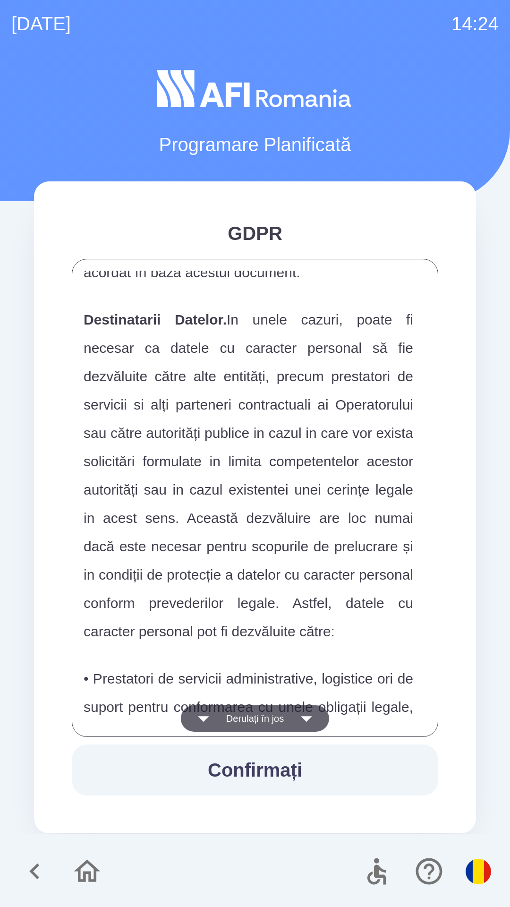
click at [208, 720] on icon "button" at bounding box center [203, 718] width 26 height 26
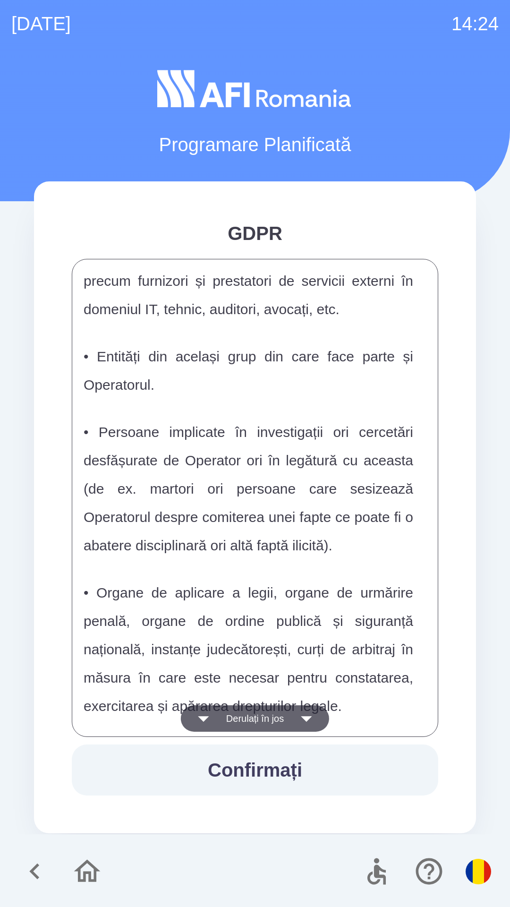
click at [210, 719] on icon "button" at bounding box center [203, 718] width 26 height 26
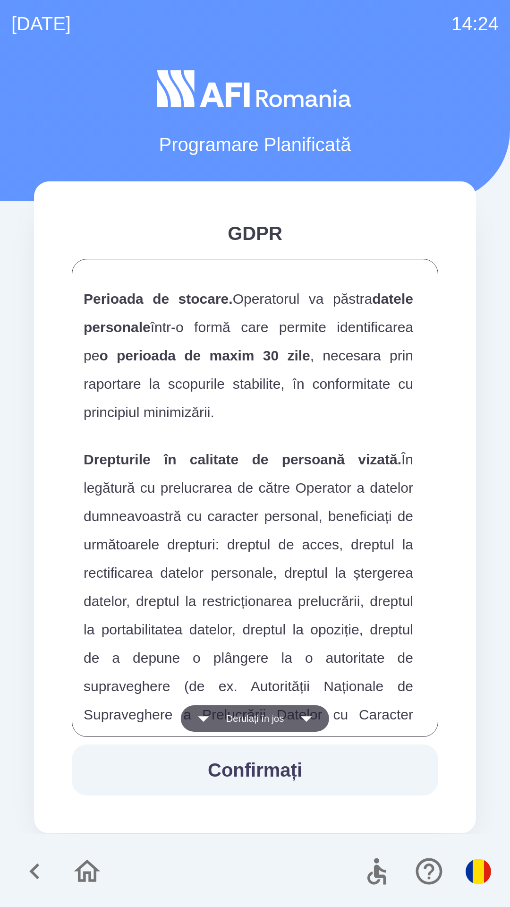
click at [212, 715] on icon "button" at bounding box center [203, 718] width 26 height 26
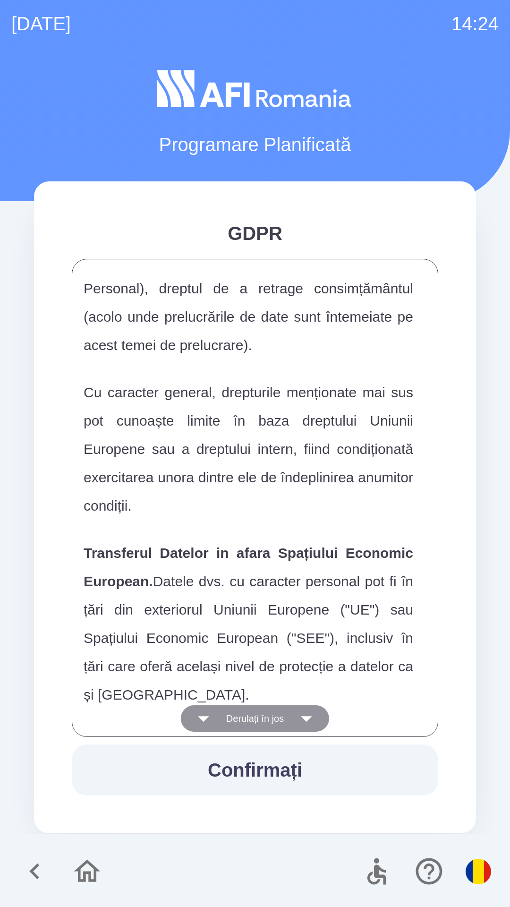
click at [219, 713] on button "Derulați în jos" at bounding box center [255, 718] width 148 height 26
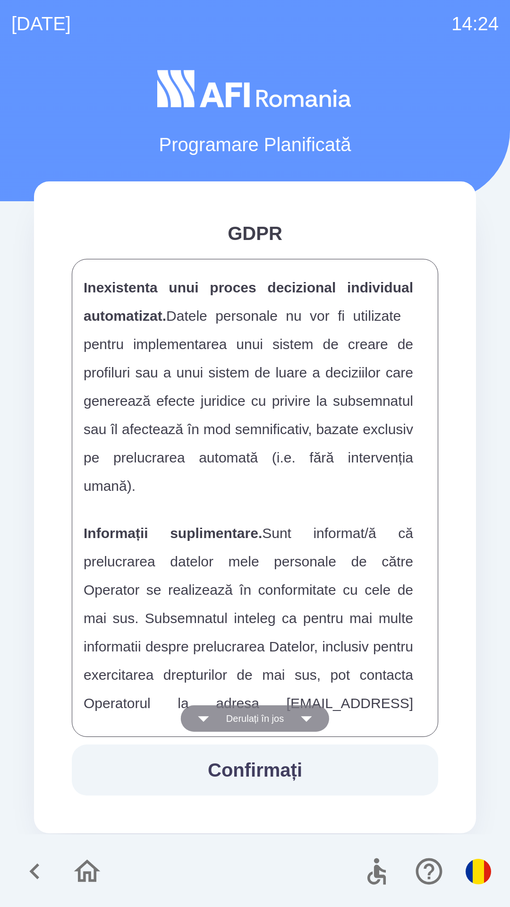
click at [220, 714] on button "Derulați în jos" at bounding box center [255, 718] width 148 height 26
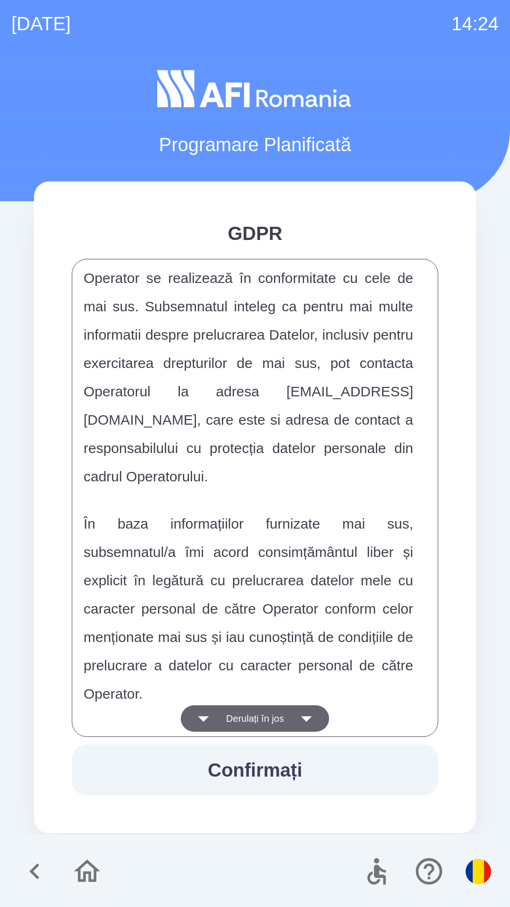
click at [226, 711] on button "Derulați în jos" at bounding box center [255, 718] width 148 height 26
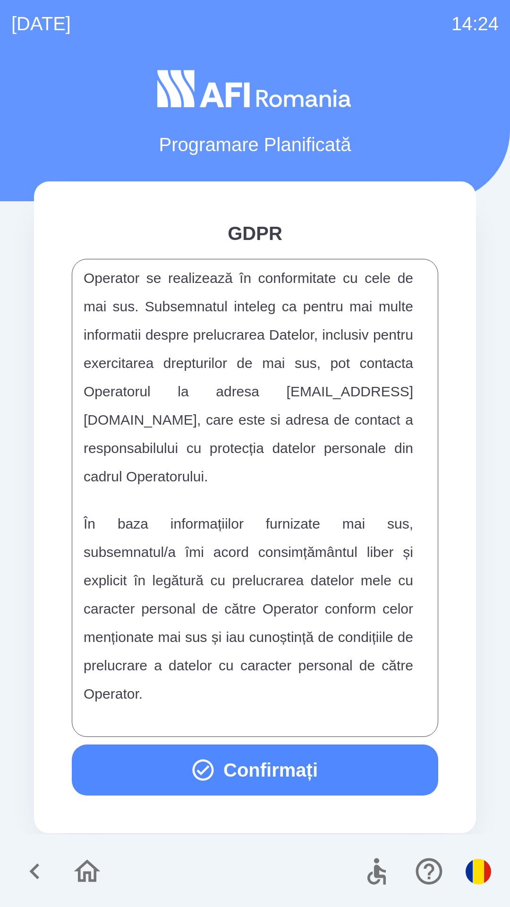
click at [228, 711] on div "FORMULAR DE CONSIMTAMANT SI NOTA DE INFORMARE CU PRIVIRE LA PRELUCRAREA DATELOR…" at bounding box center [255, 498] width 343 height 454
click at [235, 703] on p "În baza informațiilor furnizate mai sus, subsemnatul/a îmi acord consimțământul…" at bounding box center [249, 607] width 330 height 198
click at [190, 760] on icon "button" at bounding box center [203, 770] width 26 height 26
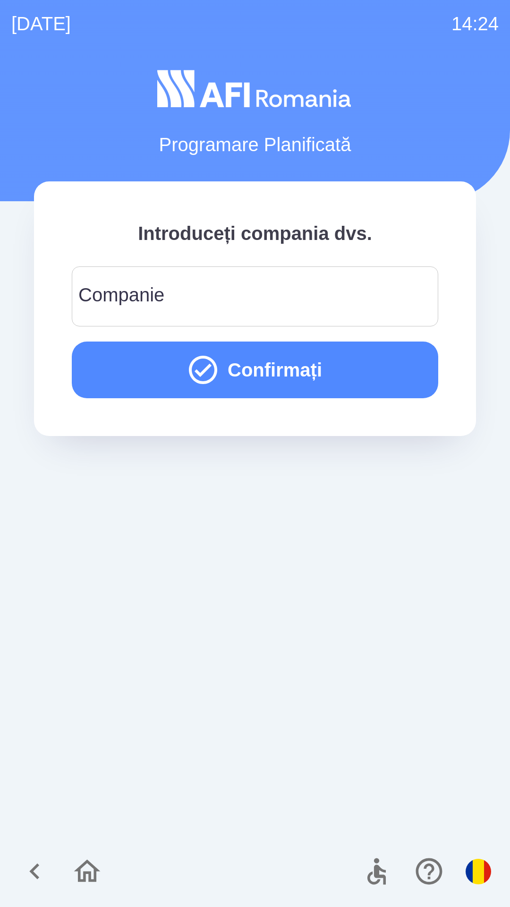
click at [102, 292] on div "Companie Companie" at bounding box center [255, 296] width 366 height 60
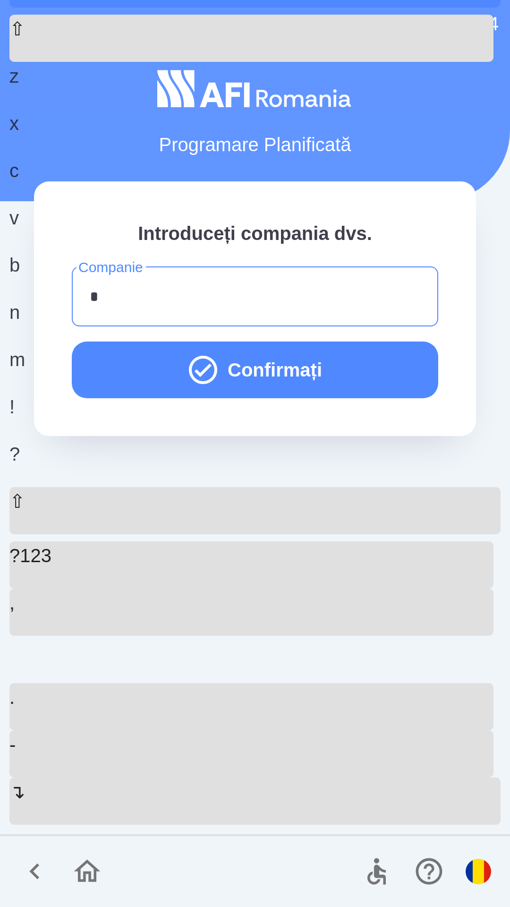
type input "**"
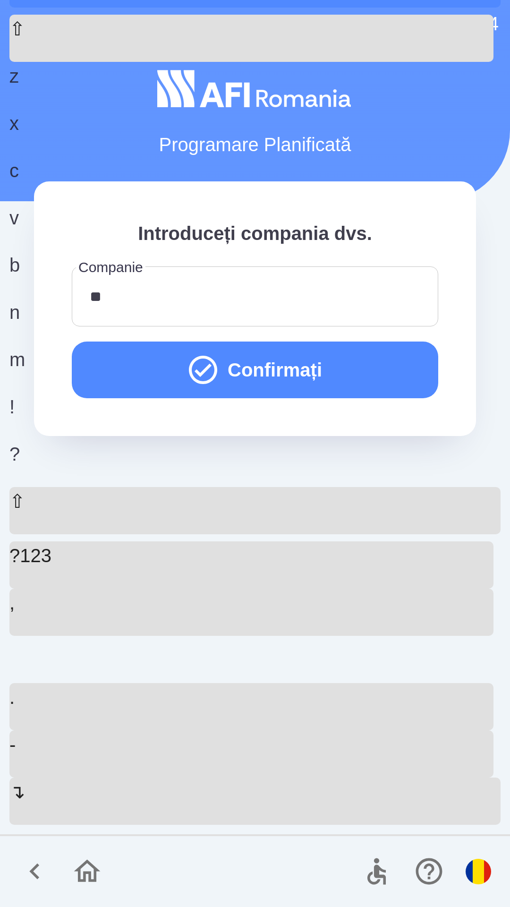
click at [102, 342] on button "Confirmați" at bounding box center [255, 369] width 366 height 57
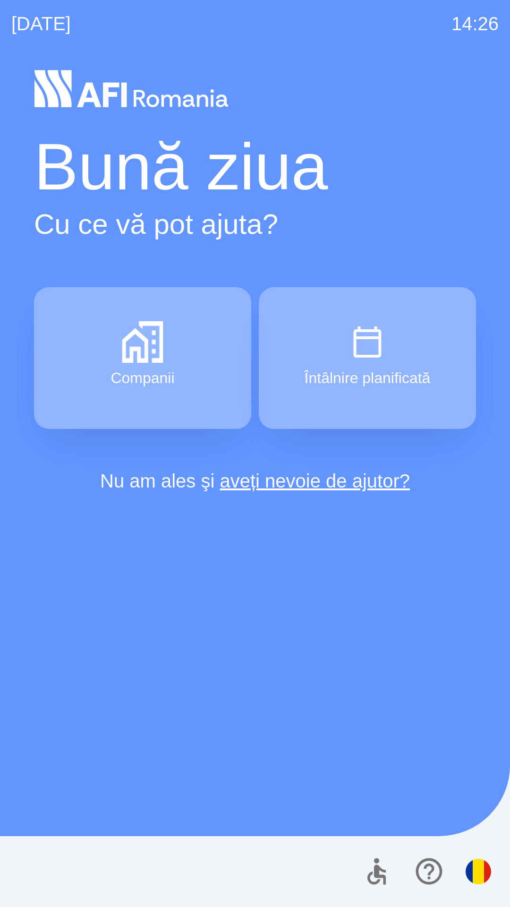
click at [0, 18] on div "[DATE] 14:26 Bună ziua Cu ce vă pot ajuta? Companii Întâlnire planificată Nu am…" at bounding box center [255, 453] width 510 height 907
click at [0, 18] on div "[DATE] 14:28 Bună ziua Cu ce vă pot ajuta? Companii Întâlnire planificată Nu am…" at bounding box center [255, 453] width 510 height 907
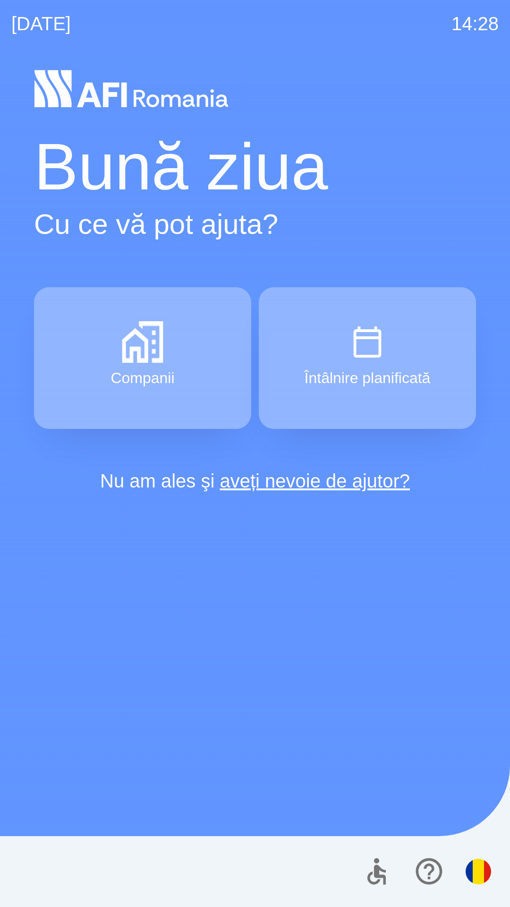
click at [0, 18] on div "[DATE] 14:28 Bună ziua Cu ce vă pot ajuta? Companii Întâlnire planificată Nu am…" at bounding box center [255, 453] width 510 height 907
click at [0, 0] on div "[DATE] 14:28 Bună ziua Cu ce vă pot ajuta? Companii Întâlnire planificată Nu am…" at bounding box center [255, 453] width 510 height 907
